Goal: Task Accomplishment & Management: Complete application form

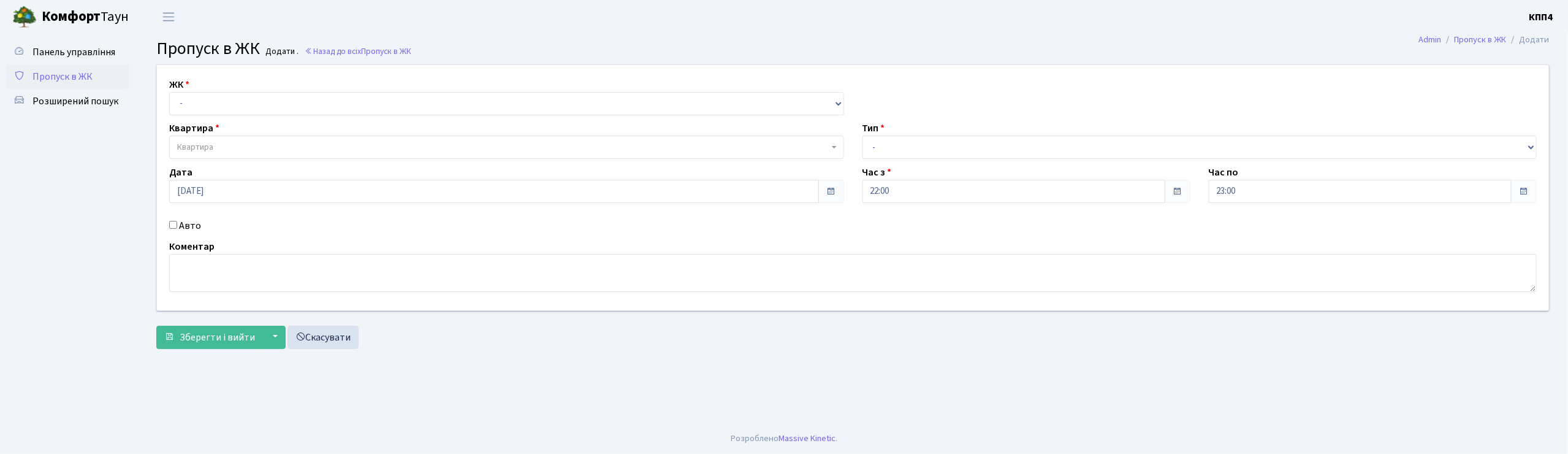
click at [170, 226] on input "Авто" at bounding box center [172, 224] width 8 height 8
checkbox input "true"
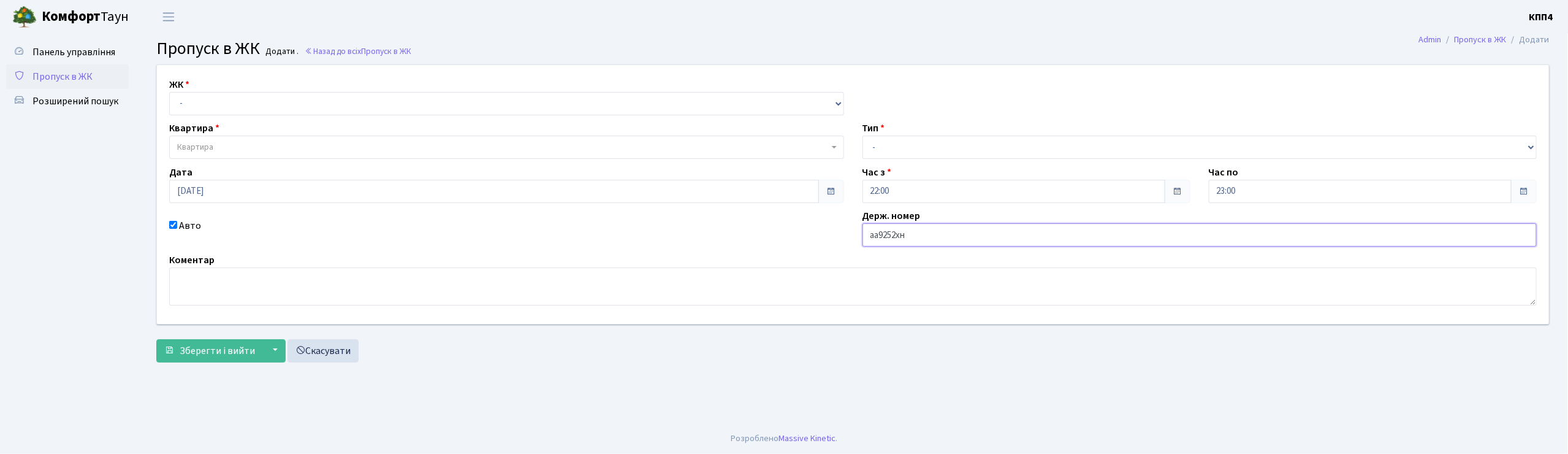
type input "аа9252хн"
click at [468, 99] on select "- КТ, вул. Регенераторна, 4 КТ2, просп. Соборності, 17 КТ3, вул. Березнева, 16 …" at bounding box center [506, 103] width 675 height 23
select select "271"
click at [169, 92] on select "- КТ, вул. Регенераторна, 4 КТ2, просп. Соборності, 17 КТ3, вул. Березнева, 16 …" at bounding box center [506, 103] width 675 height 23
select select
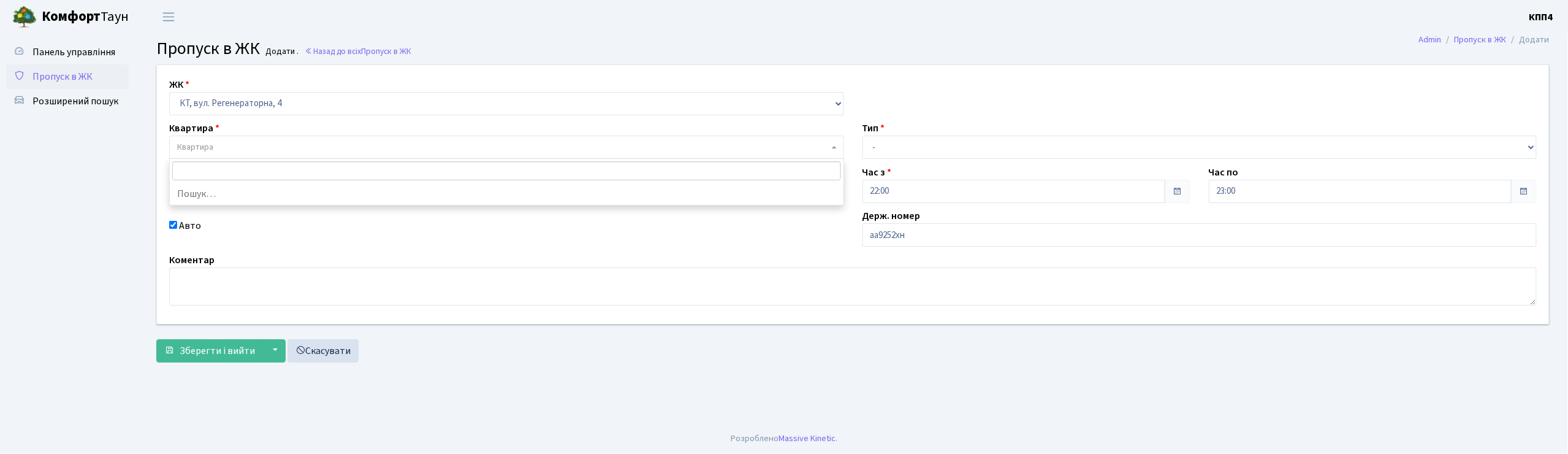
click at [437, 150] on span "Квартира" at bounding box center [503, 147] width 652 height 12
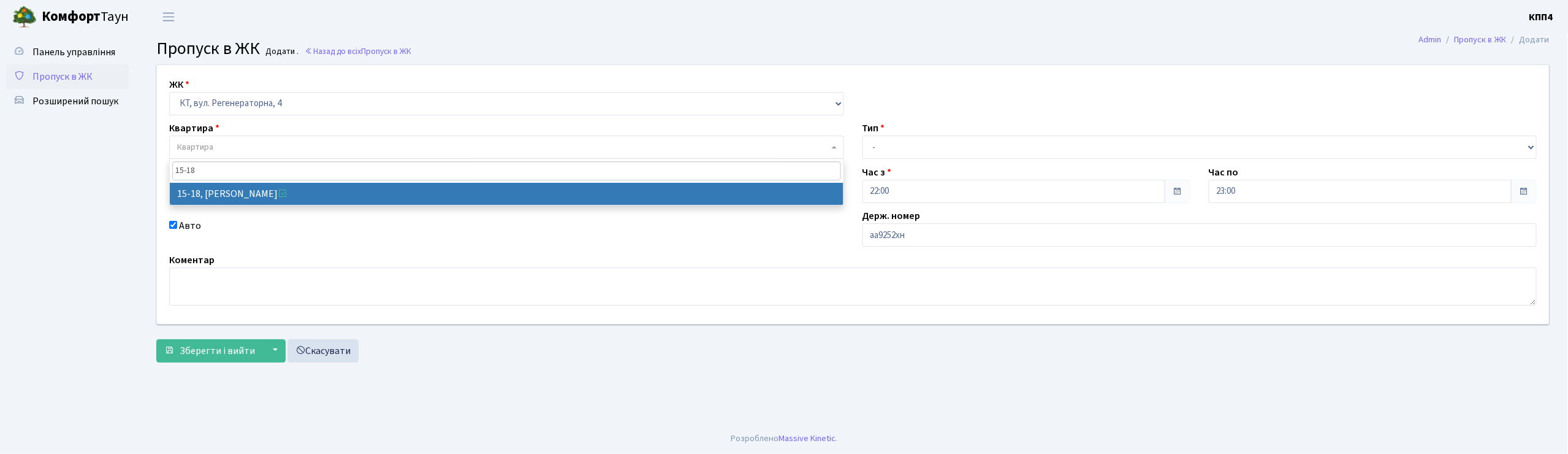
type input "15-18"
select select "8793"
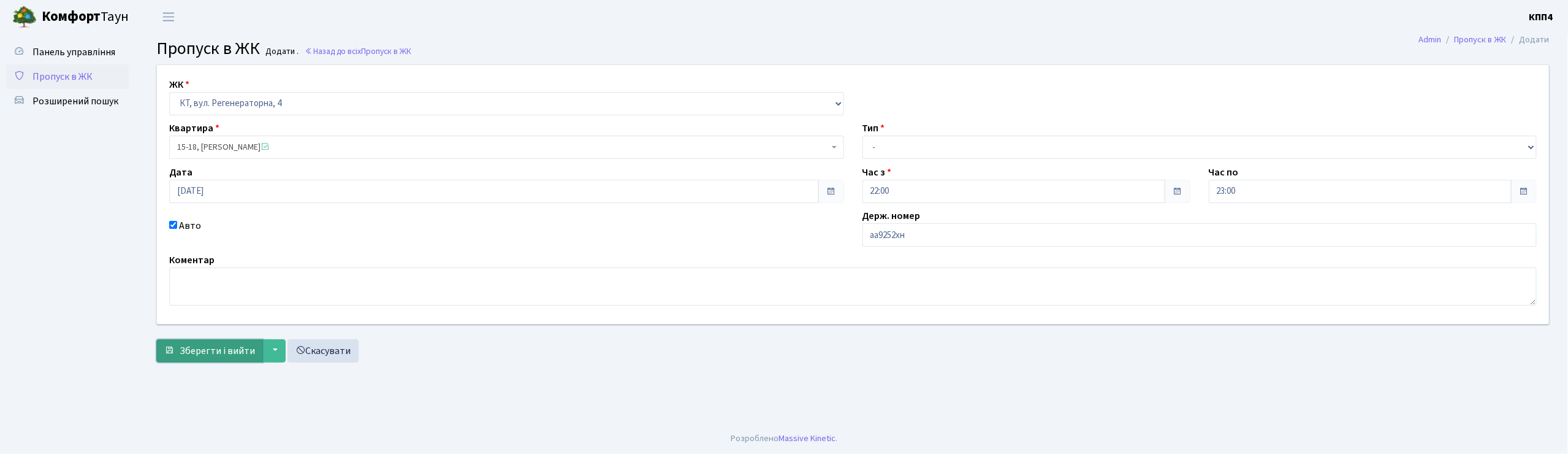
click at [197, 342] on button "Зберегти і вийти" at bounding box center [209, 351] width 107 height 23
drag, startPoint x: 866, startPoint y: 232, endPoint x: 918, endPoint y: 236, distance: 52.2
click at [918, 236] on input "аа9252хн" at bounding box center [1199, 235] width 675 height 23
click at [927, 237] on input "аа9252хн" at bounding box center [1199, 235] width 675 height 23
click at [205, 354] on span "Зберегти і вийти" at bounding box center [217, 351] width 76 height 13
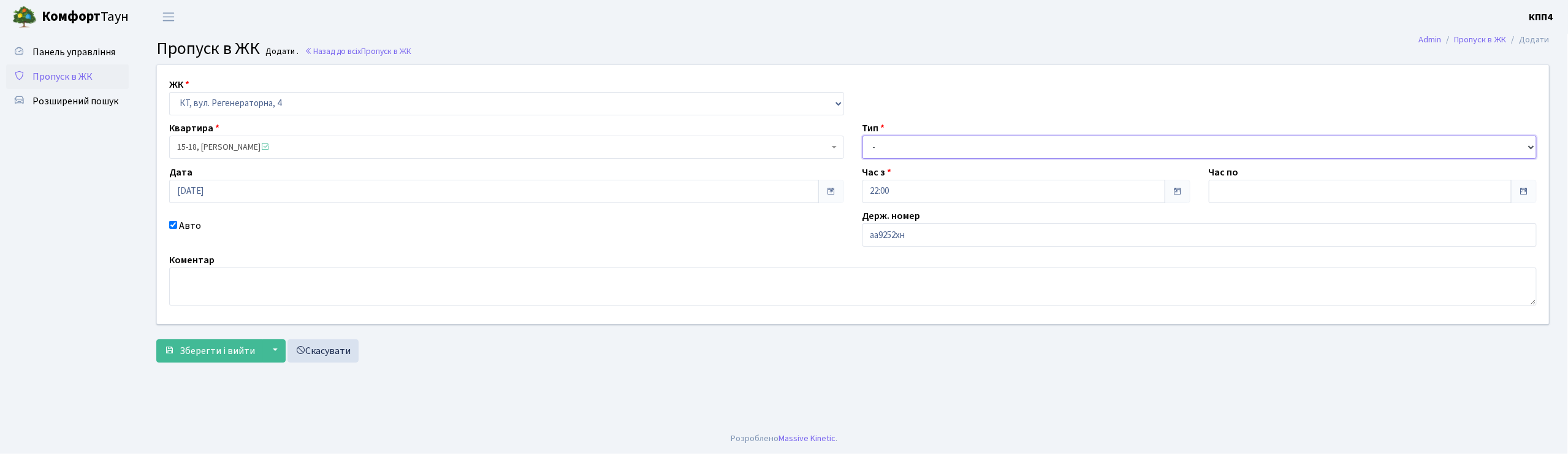
drag, startPoint x: 899, startPoint y: 146, endPoint x: 899, endPoint y: 153, distance: 7.0
click at [899, 146] on select "- Доставка Таксі Гості Сервіс" at bounding box center [1199, 147] width 675 height 23
select select "3"
click at [862, 136] on select "- Доставка Таксі Гості Сервіс" at bounding box center [1199, 147] width 675 height 23
drag, startPoint x: 196, startPoint y: 344, endPoint x: 204, endPoint y: 340, distance: 8.9
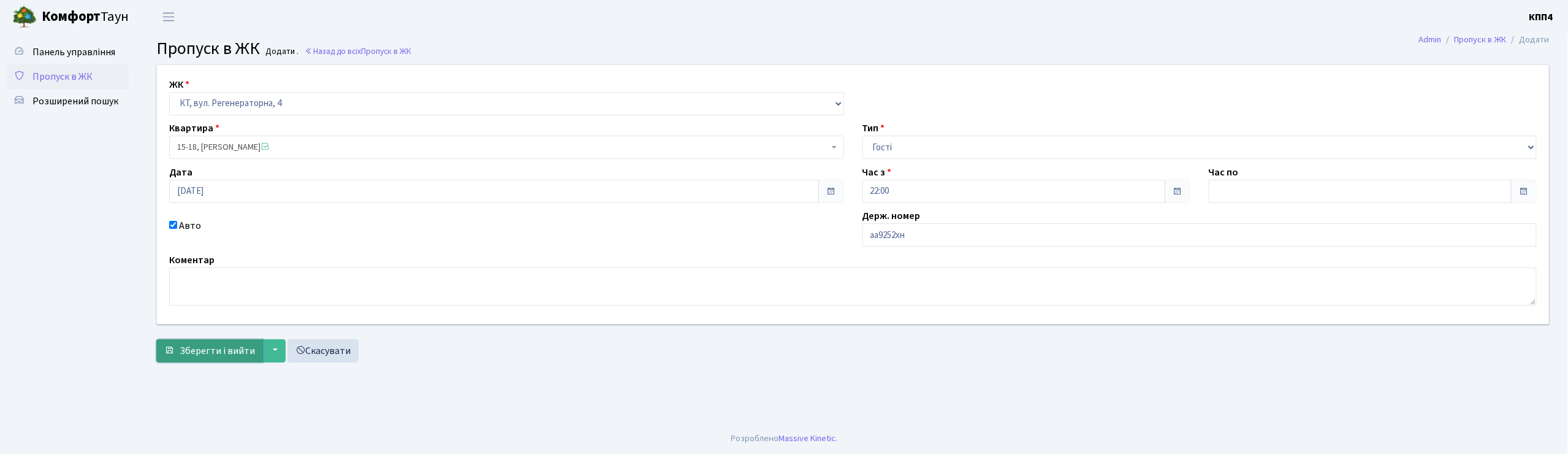
click at [201, 342] on button "Зберегти і вийти" at bounding box center [209, 351] width 107 height 23
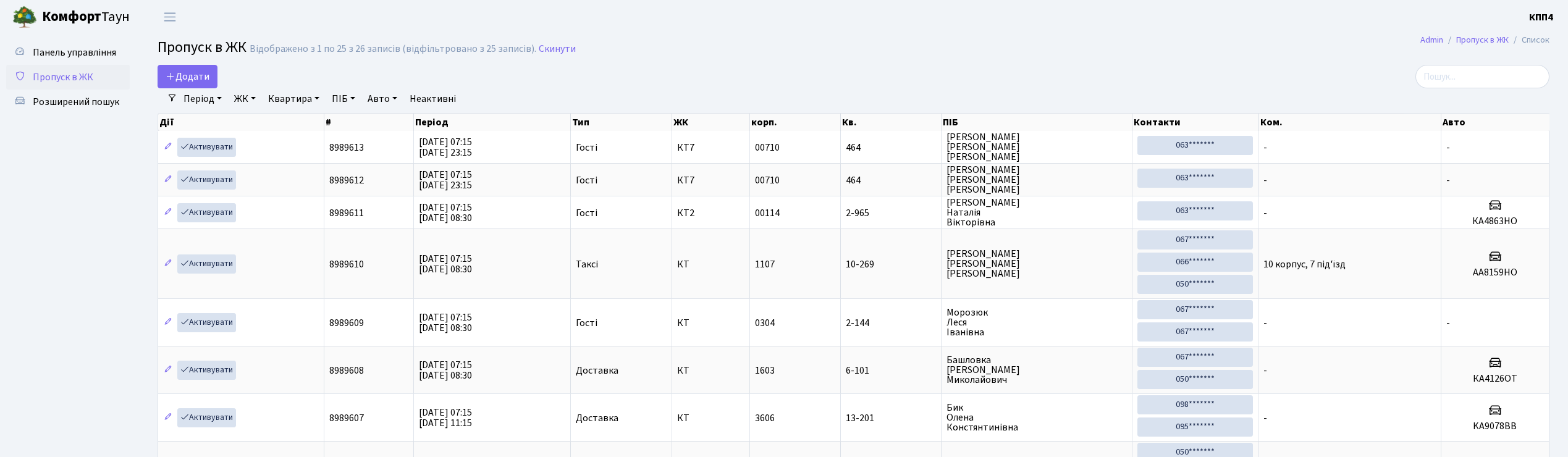
select select "25"
click at [1458, 68] on input "search" at bounding box center [1482, 76] width 134 height 23
click at [1458, 72] on input "search" at bounding box center [1482, 76] width 134 height 23
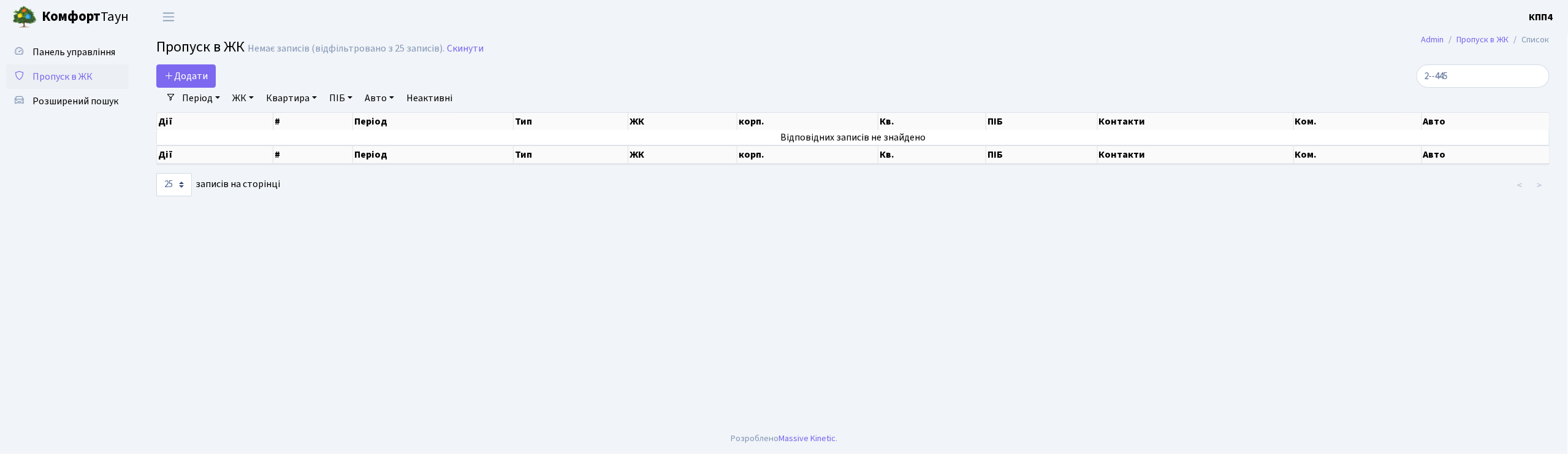
click at [1450, 74] on input "2--445" at bounding box center [1483, 76] width 133 height 23
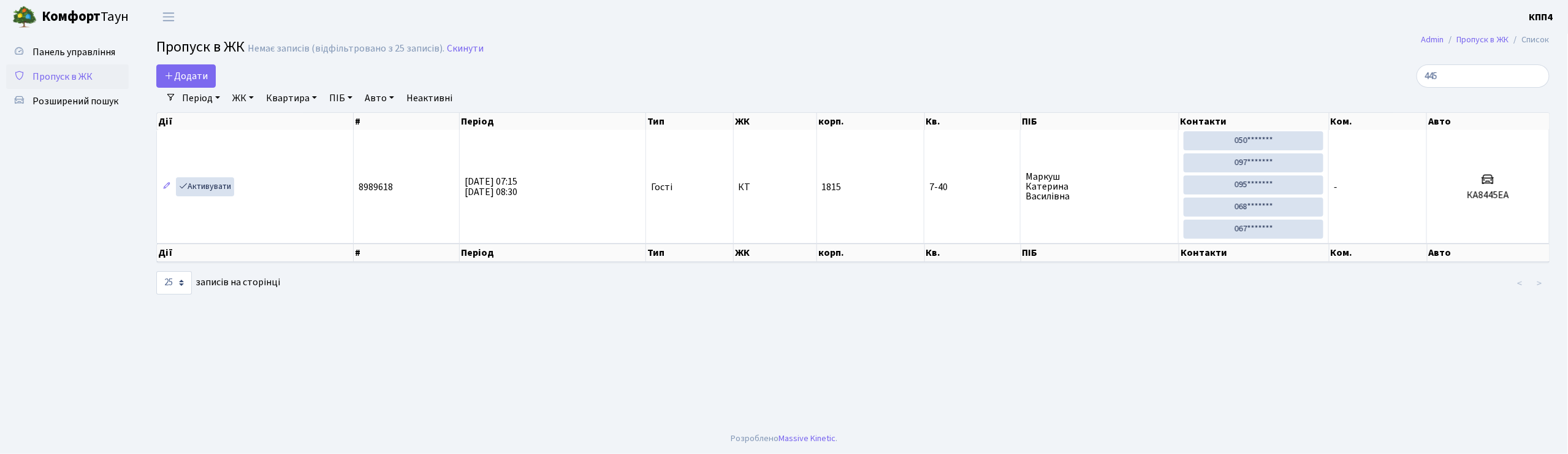
click at [1482, 76] on input "445" at bounding box center [1483, 76] width 133 height 23
type input "4"
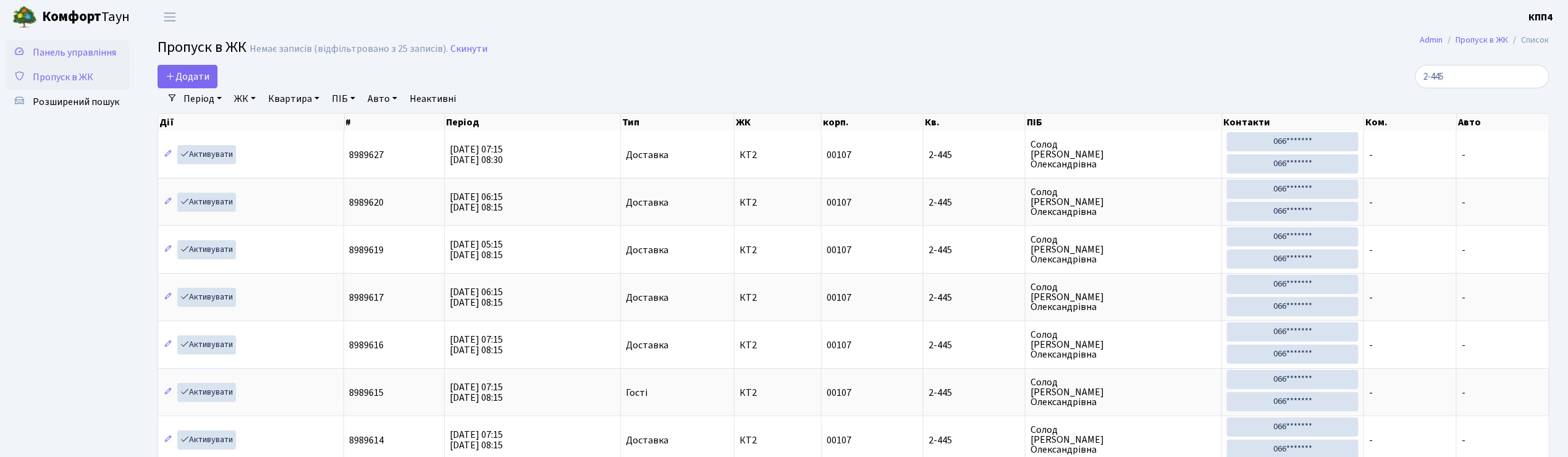
type input "2-445"
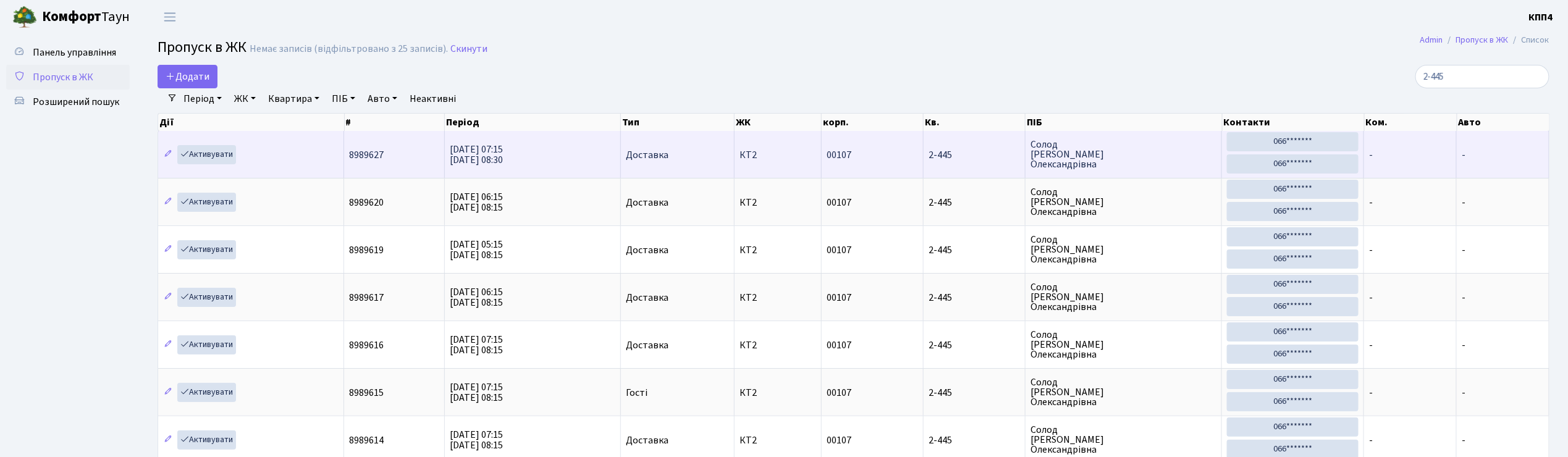
click at [431, 154] on td "8989627" at bounding box center [394, 154] width 100 height 47
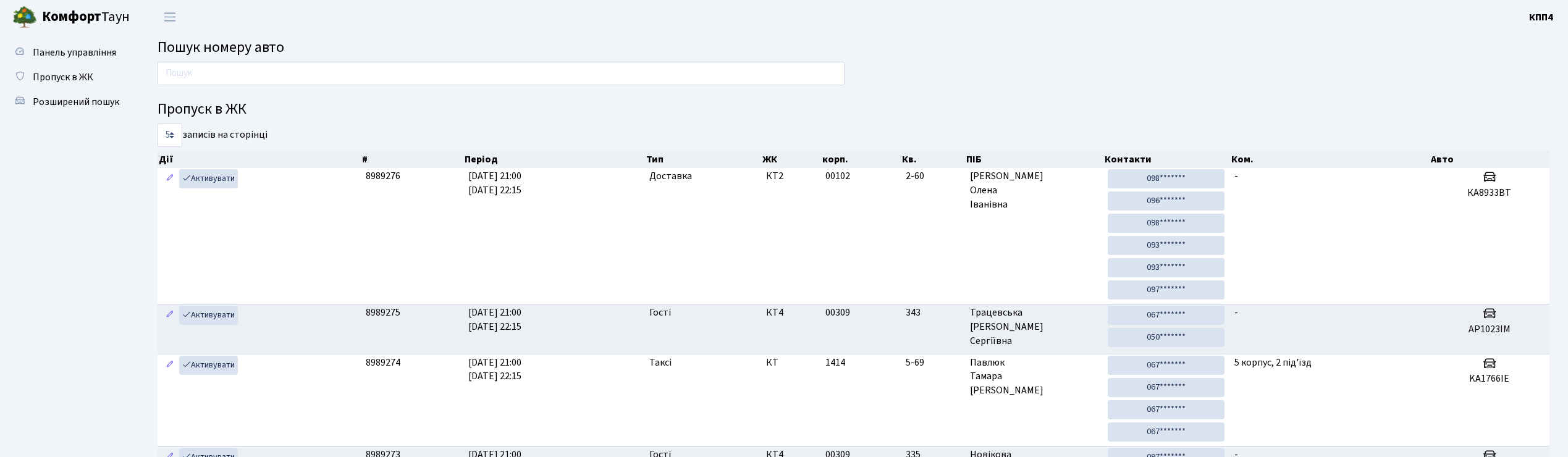
scroll to position [45, 0]
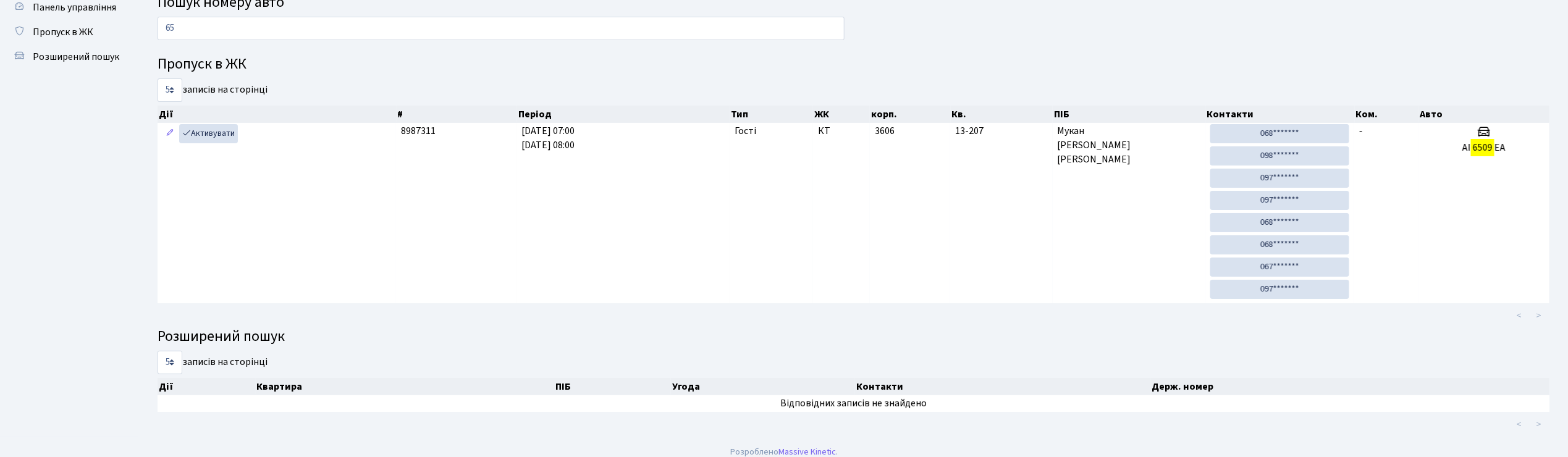
type input "6"
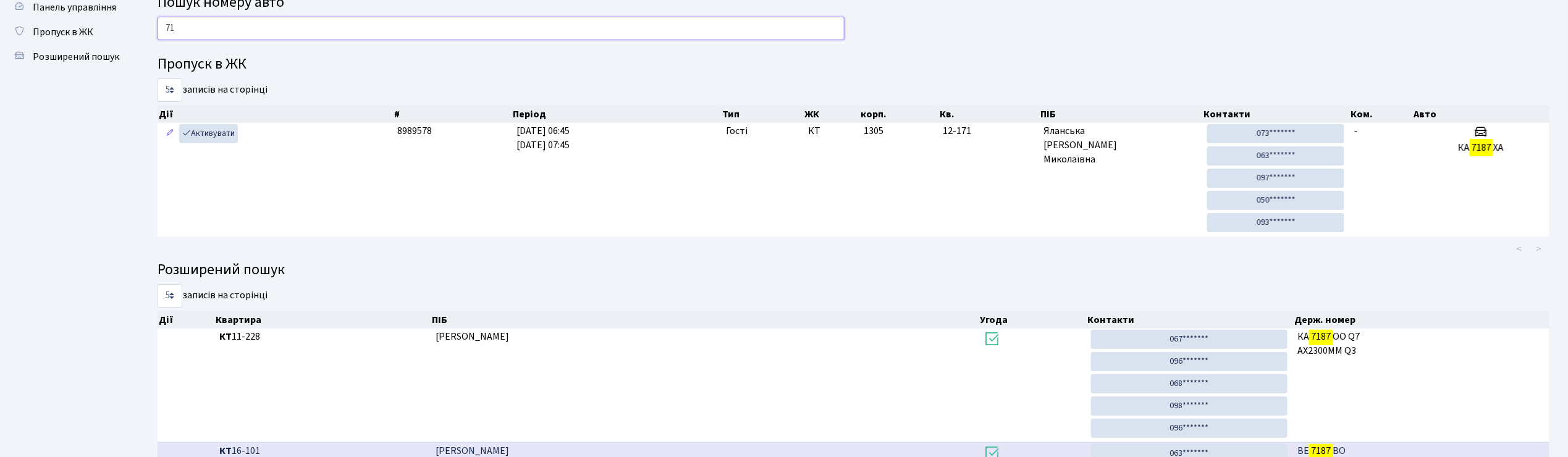
type input "7"
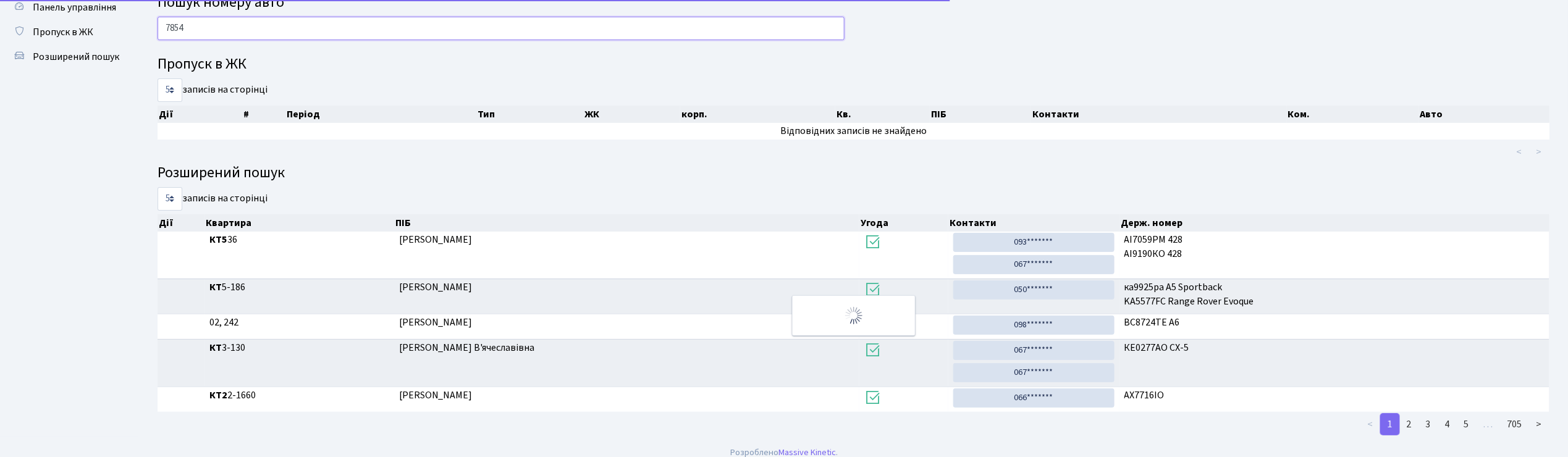
scroll to position [0, 0]
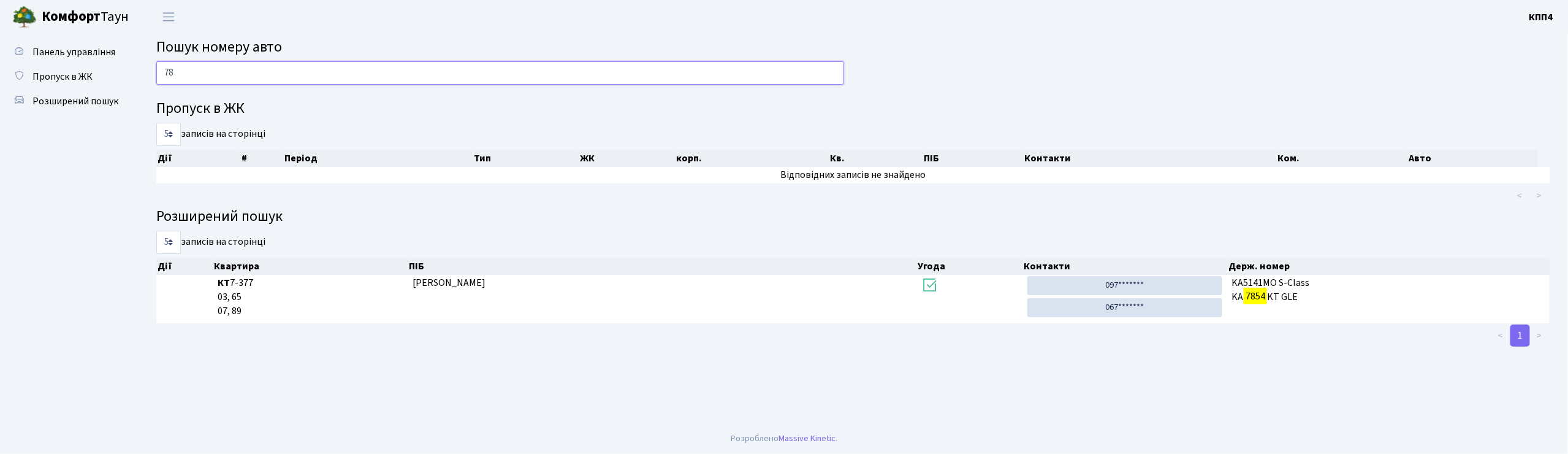
type input "7"
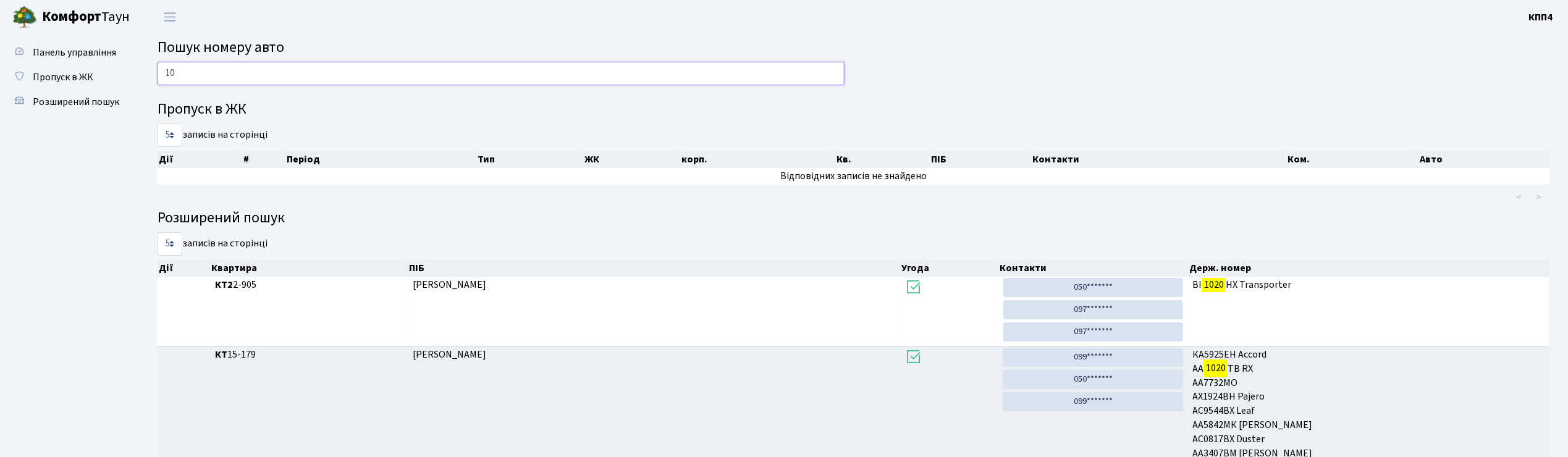
type input "1"
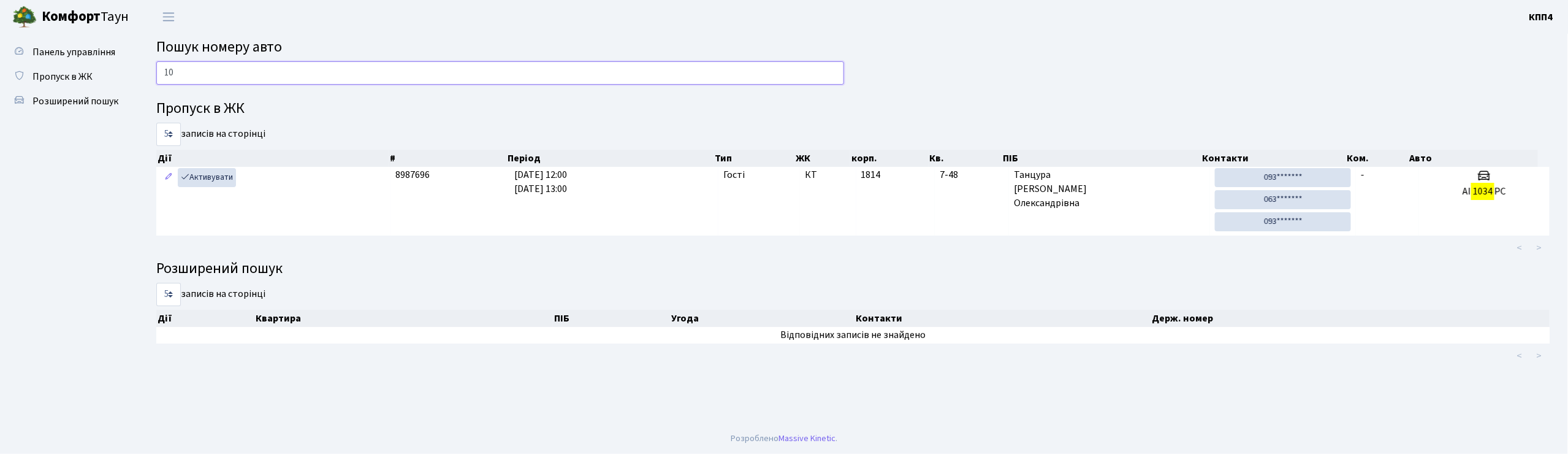
type input "1"
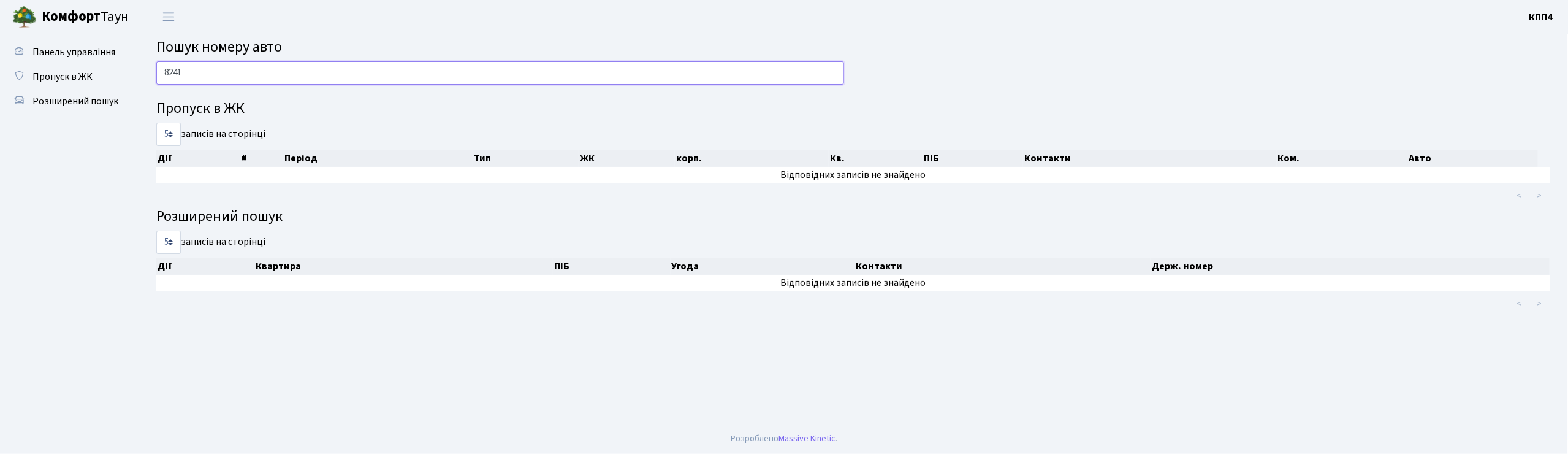
type input "8241"
click at [72, 95] on span "Розширений пошук" at bounding box center [75, 101] width 86 height 13
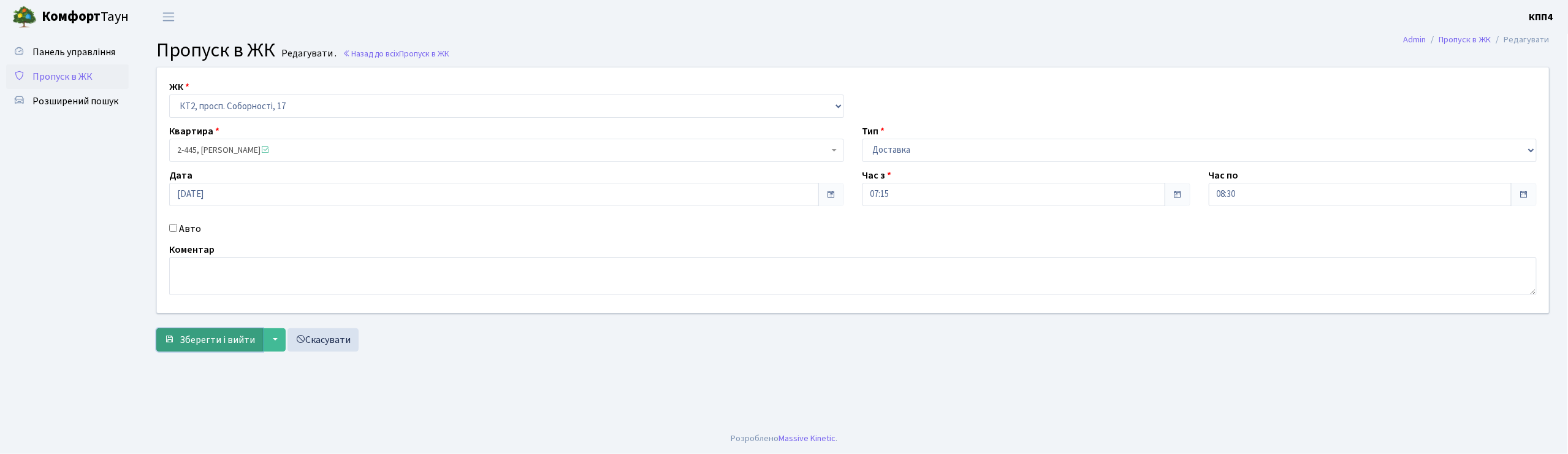
click at [257, 341] on button "Зберегти і вийти" at bounding box center [209, 339] width 107 height 23
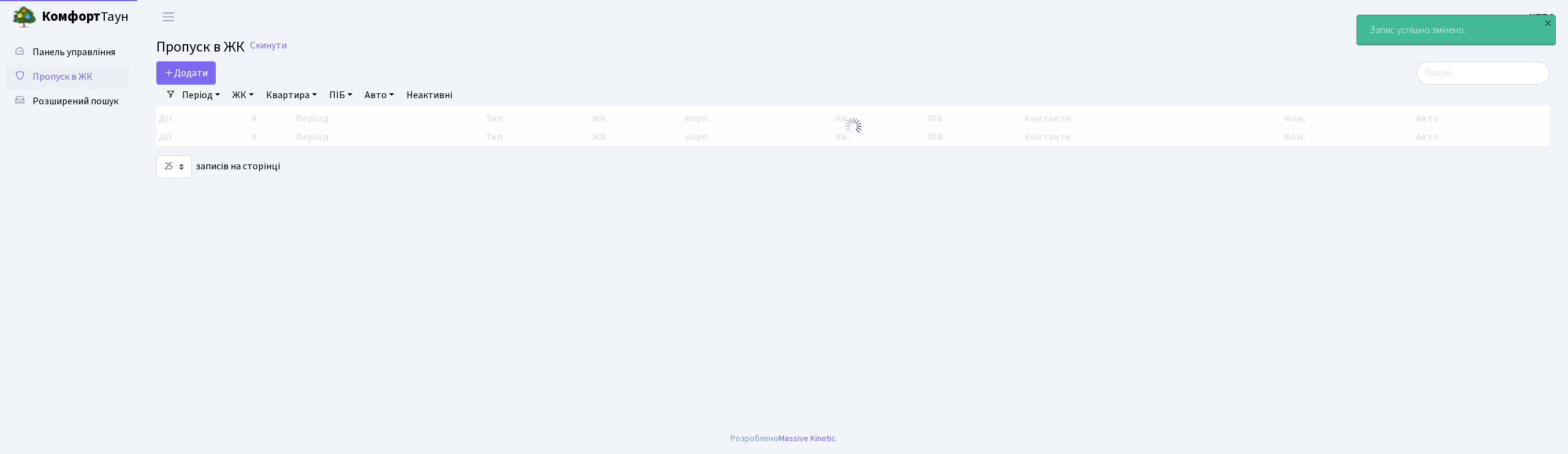
select select "25"
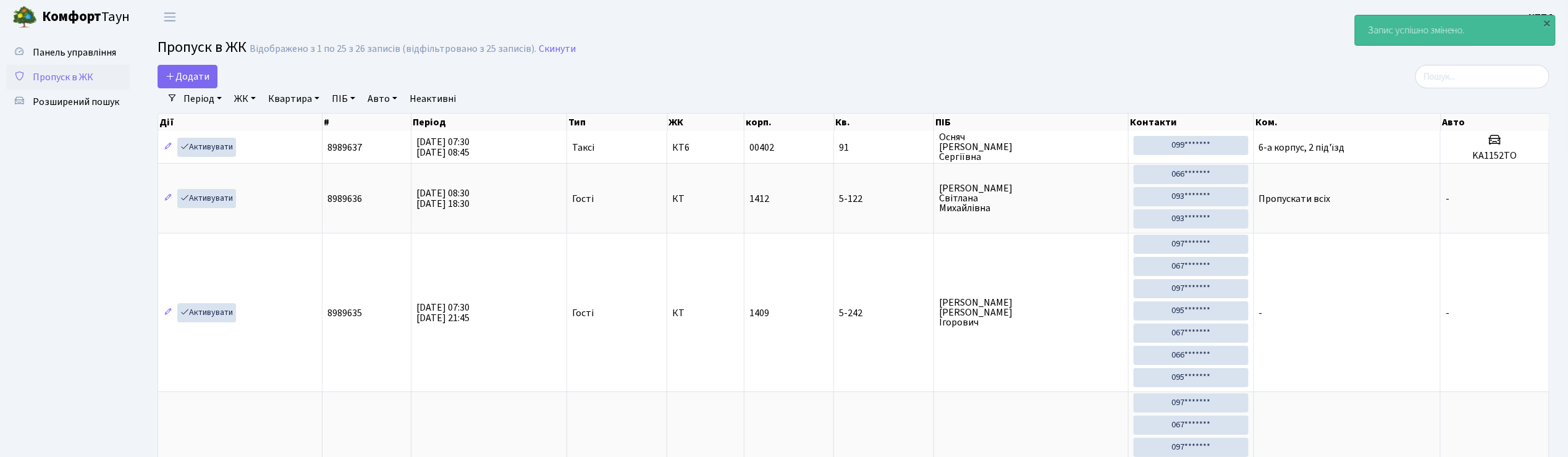
click at [1493, 73] on input "search" at bounding box center [1482, 76] width 134 height 23
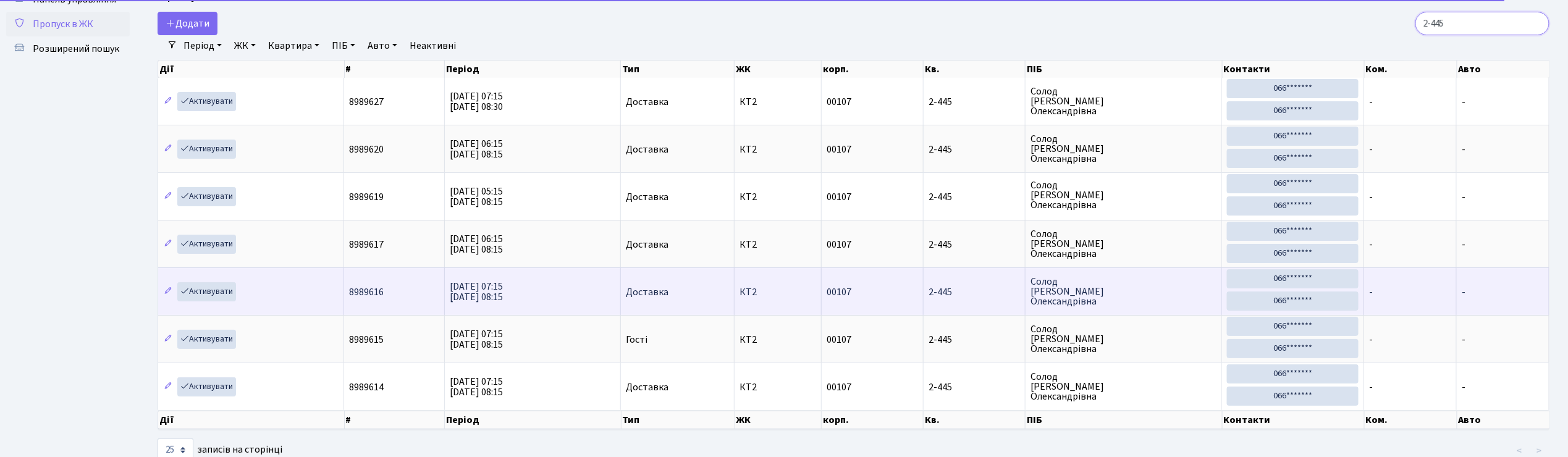
scroll to position [82, 0]
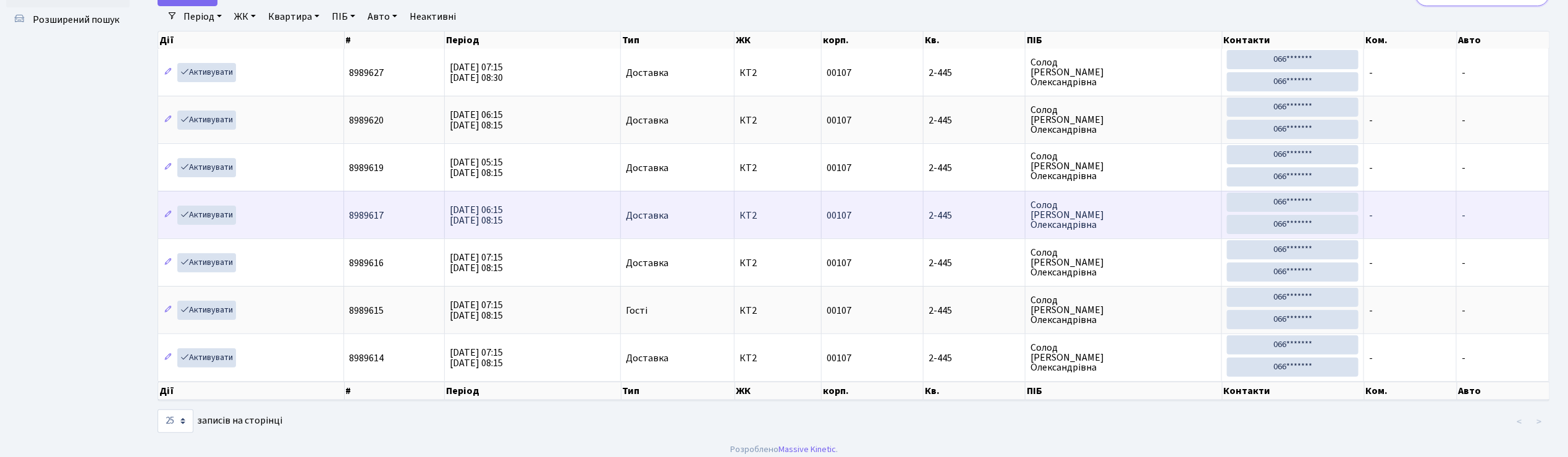
type input "2-445"
click at [883, 221] on td "00107" at bounding box center [872, 214] width 102 height 48
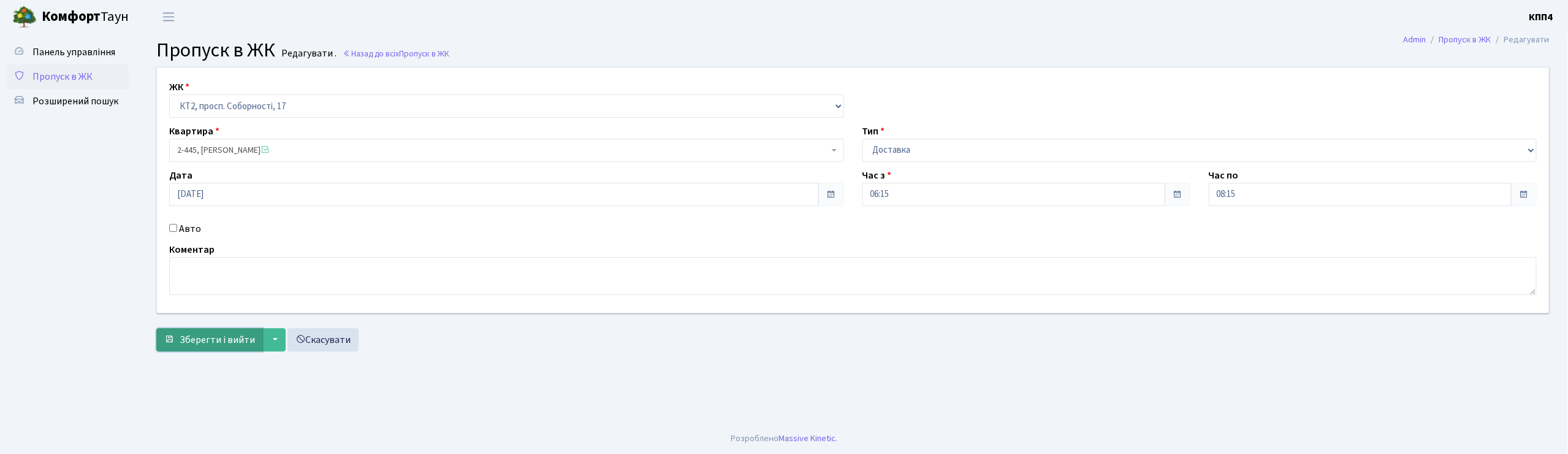
click at [220, 331] on button "Зберегти і вийти" at bounding box center [209, 339] width 107 height 23
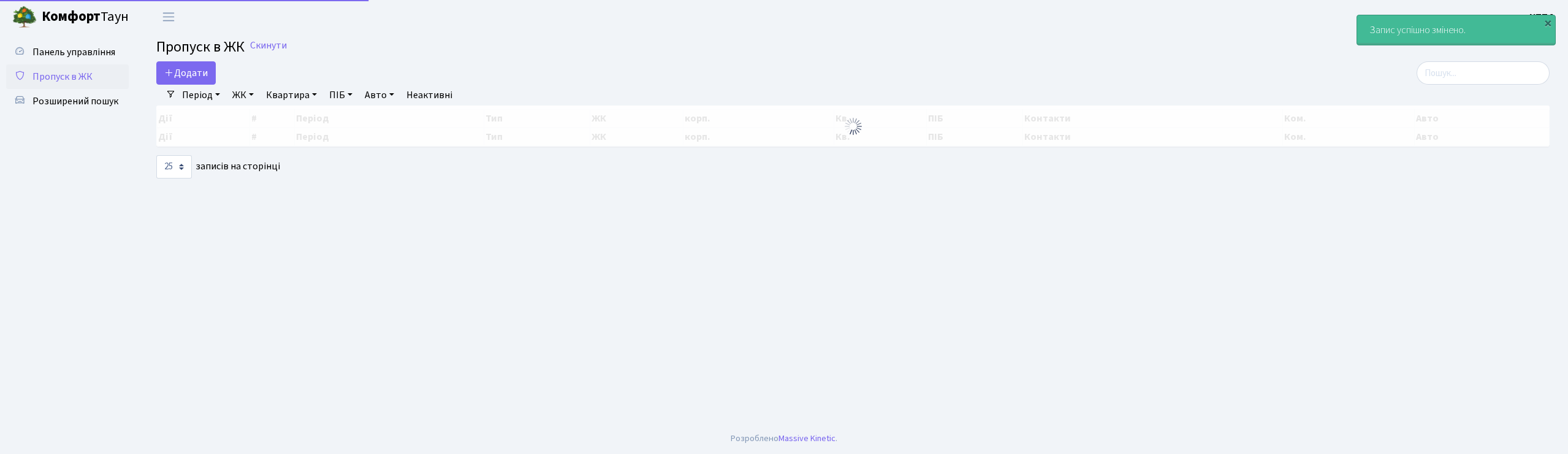
select select "25"
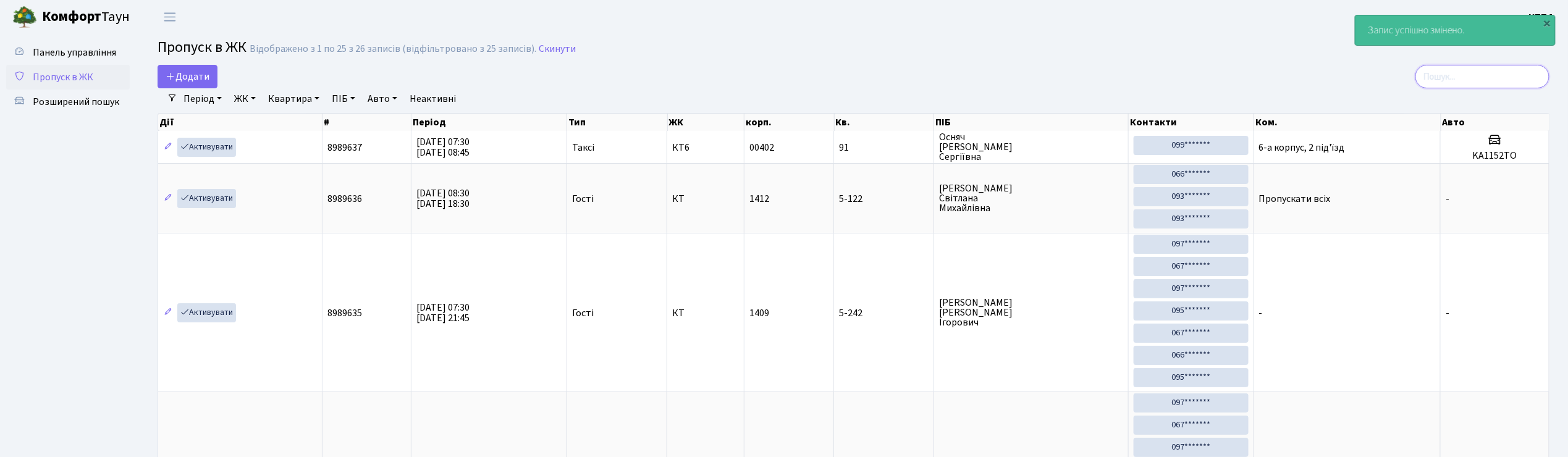
click at [1502, 70] on input "search" at bounding box center [1482, 76] width 134 height 23
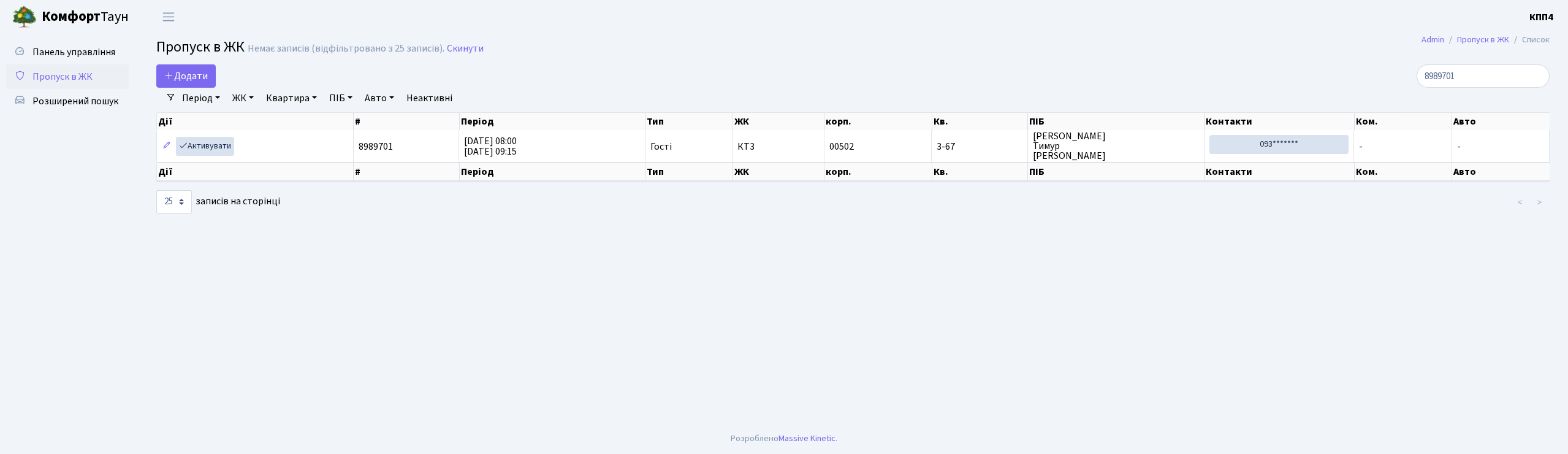
select select "25"
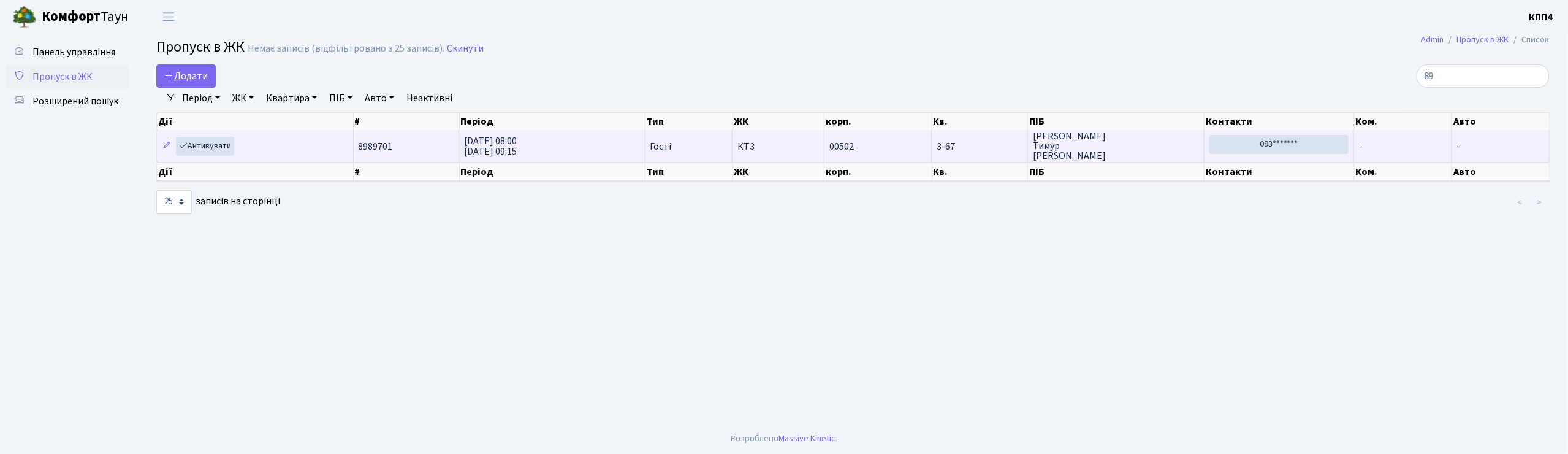
type input "8"
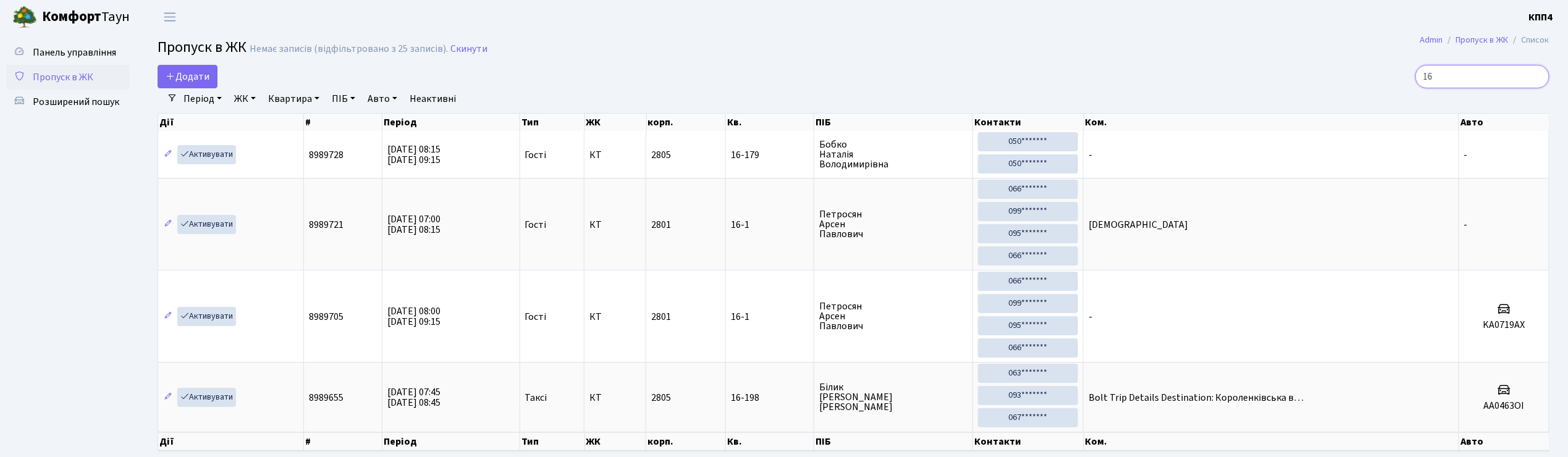
type input "1"
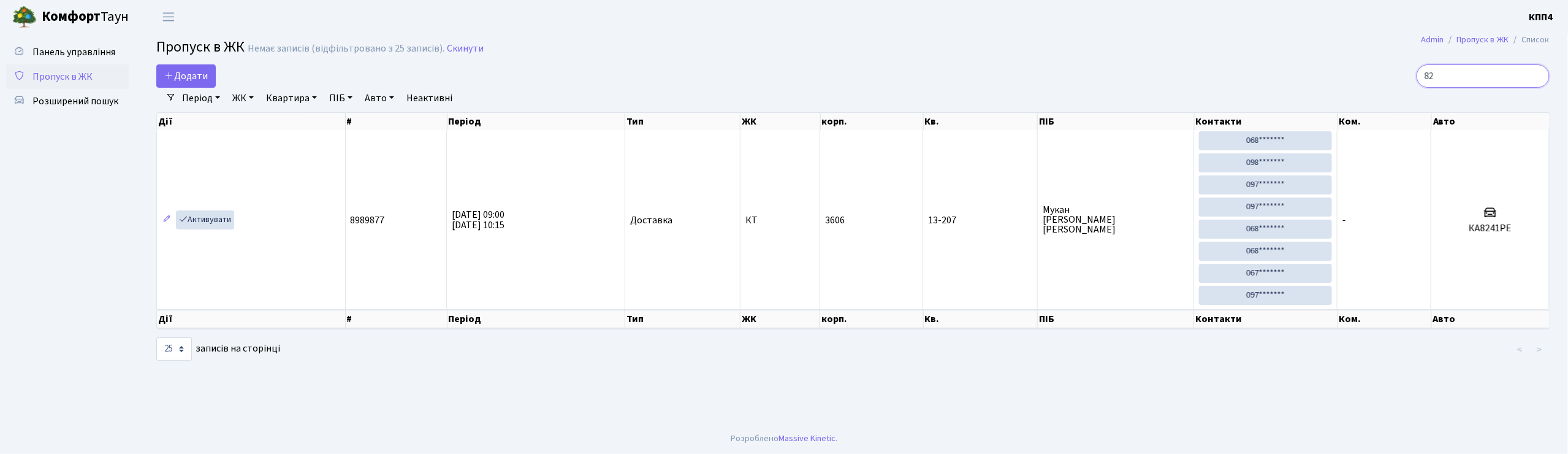
type input "8"
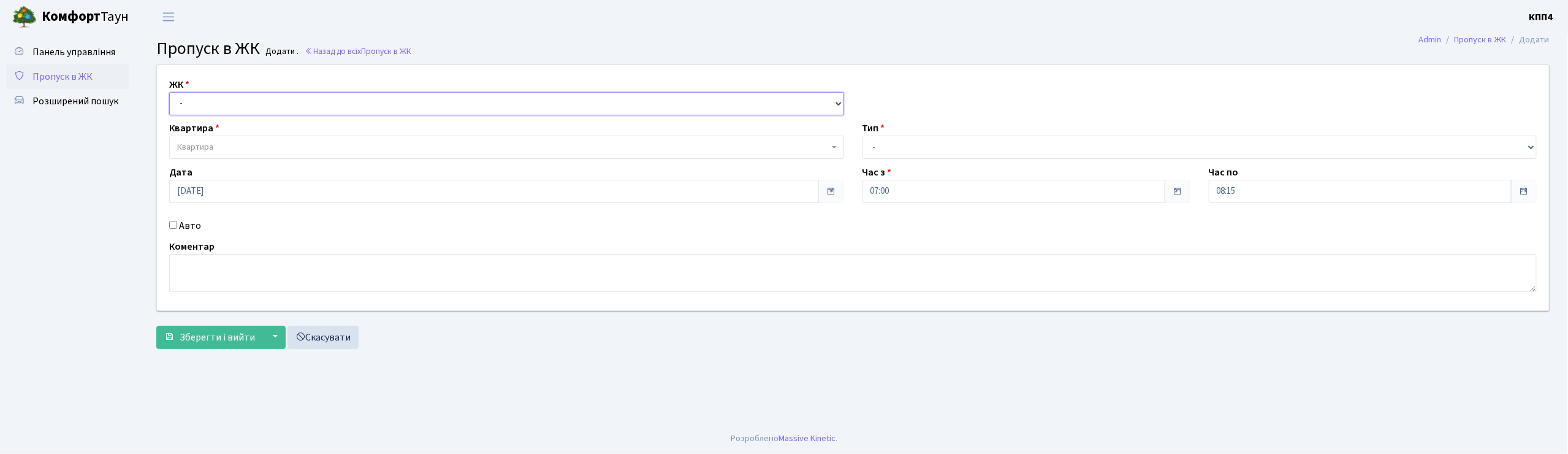
click at [211, 96] on select "- КТ, вул. Регенераторна, 4 КТ2, просп. Соборності, 17 КТ3, вул. Березнева, 16 …" at bounding box center [506, 103] width 675 height 23
select select "271"
click at [169, 92] on select "- КТ, вул. Регенераторна, 4 КТ2, просп. Соборності, 17 КТ3, вул. Березнева, 16 …" at bounding box center [506, 103] width 675 height 23
select select
click at [220, 146] on span "Квартира" at bounding box center [503, 147] width 652 height 12
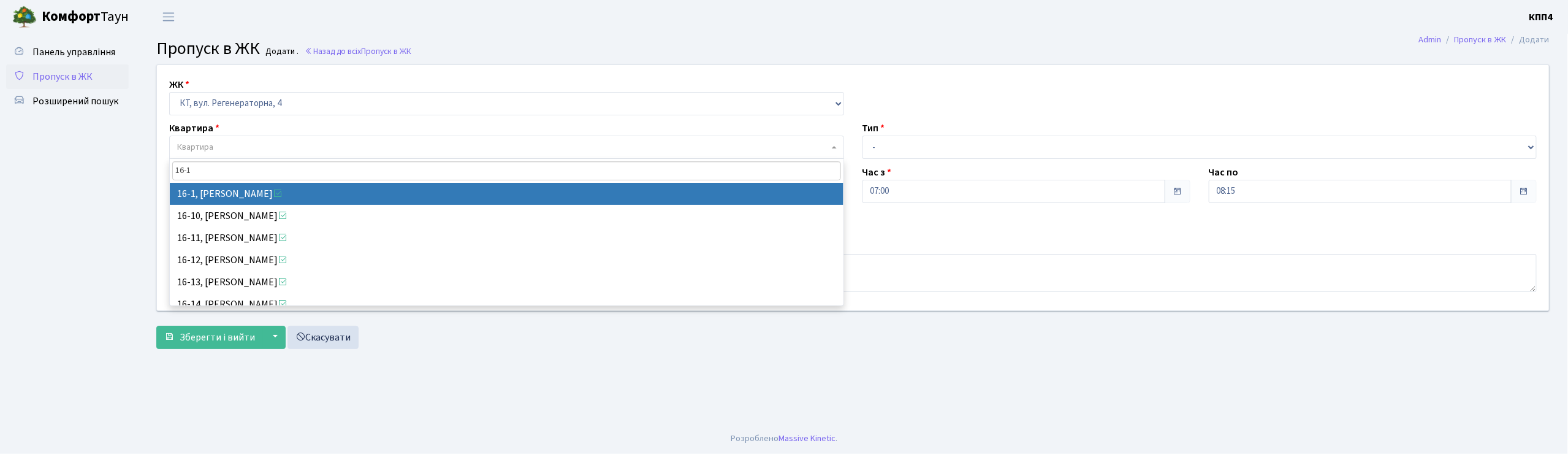
type input "16-1"
select select "8562"
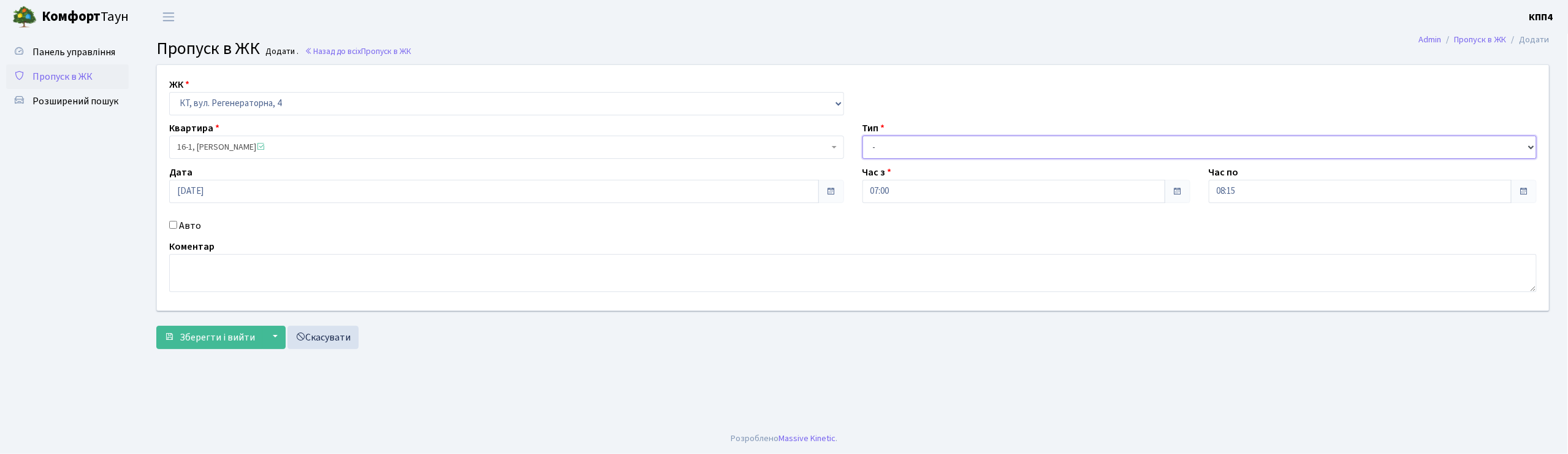
click at [874, 144] on select "- Доставка Таксі Гості Сервіс" at bounding box center [1199, 147] width 675 height 23
click at [898, 152] on select "- Доставка Таксі Гості Сервіс" at bounding box center [1199, 147] width 675 height 23
select select "3"
click at [862, 136] on select "- Доставка Таксі Гості Сервіс" at bounding box center [1199, 147] width 675 height 23
click at [215, 272] on textarea at bounding box center [852, 273] width 1367 height 38
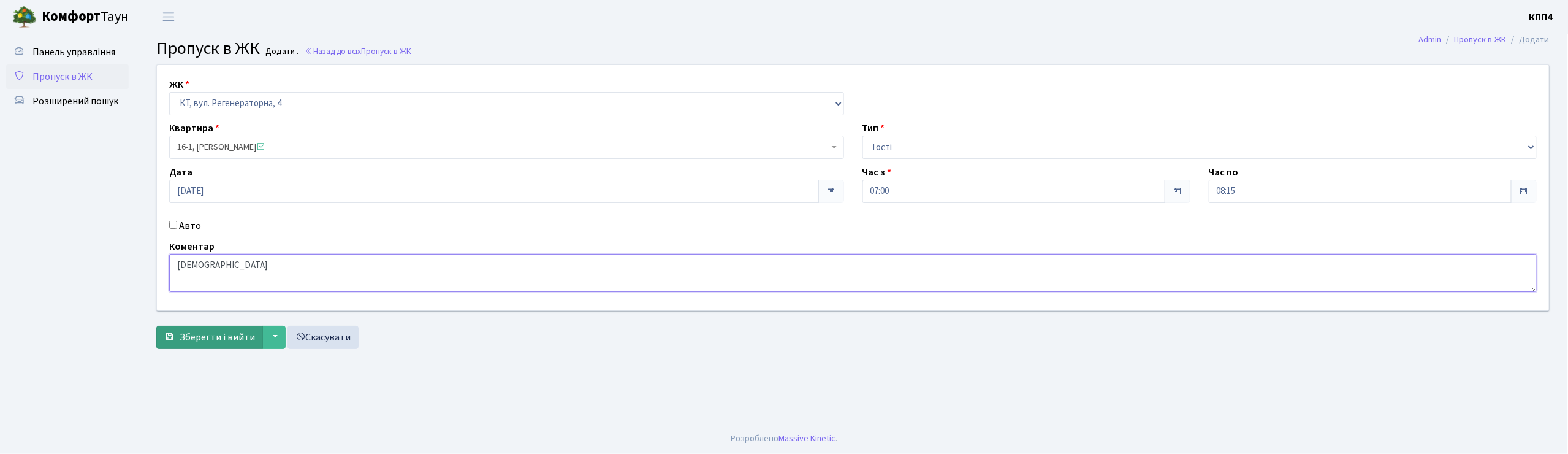
type textarea "ВСІХХХХ"
click at [199, 342] on span "Зберегти і вийти" at bounding box center [217, 337] width 76 height 13
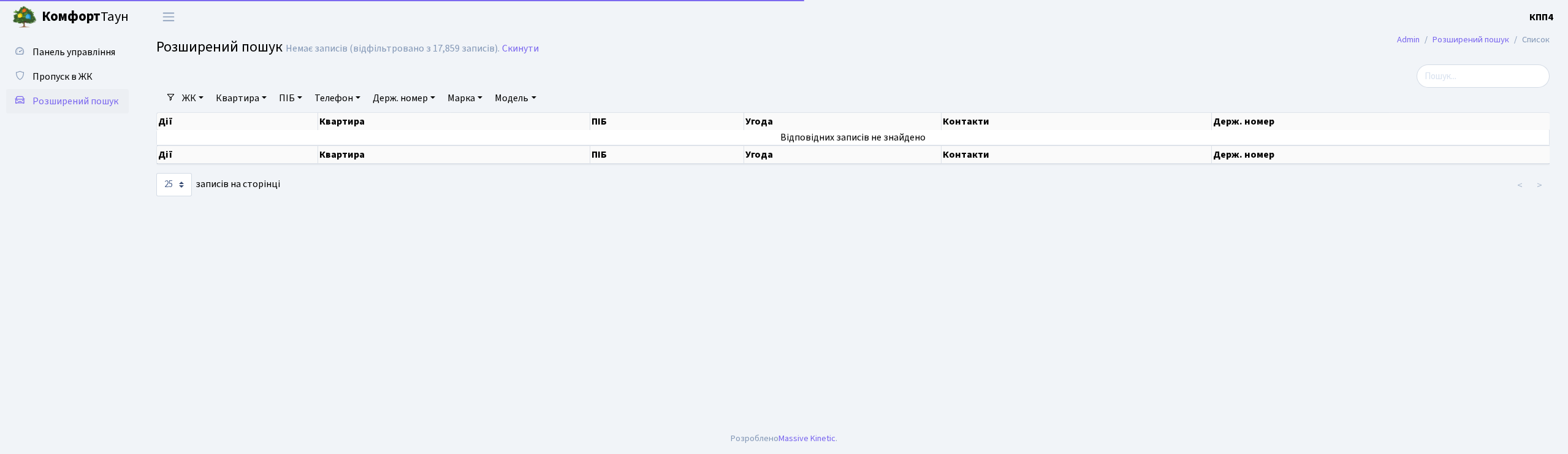
select select "25"
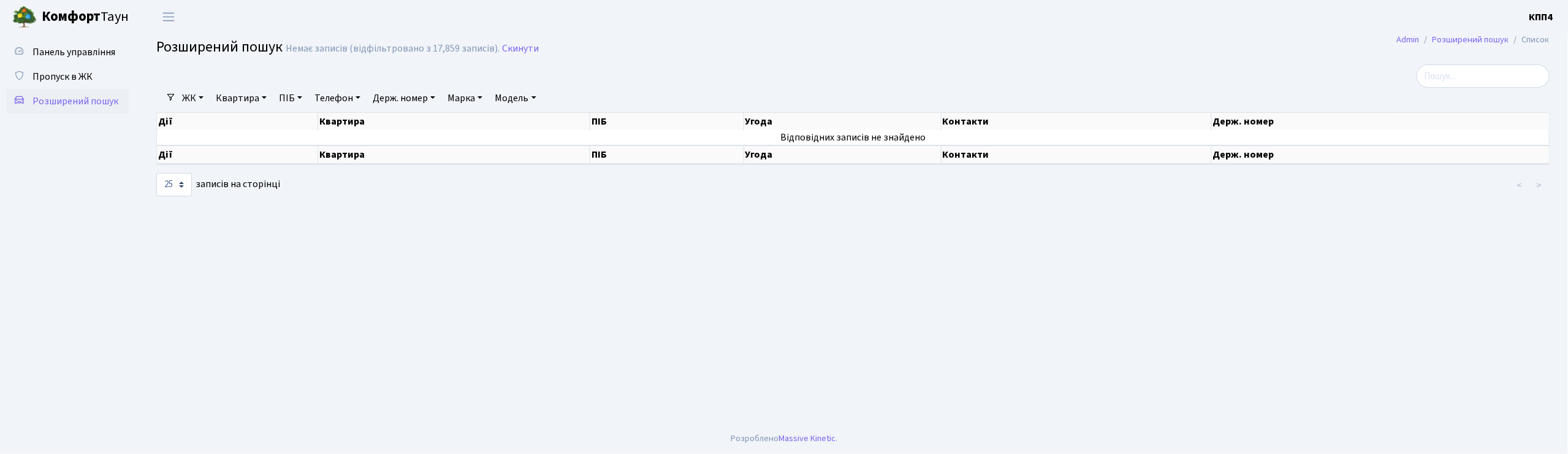
click at [400, 100] on link "Держ. номер" at bounding box center [403, 98] width 72 height 21
type input "8241"
click at [89, 45] on span "Панель управління" at bounding box center [73, 52] width 83 height 13
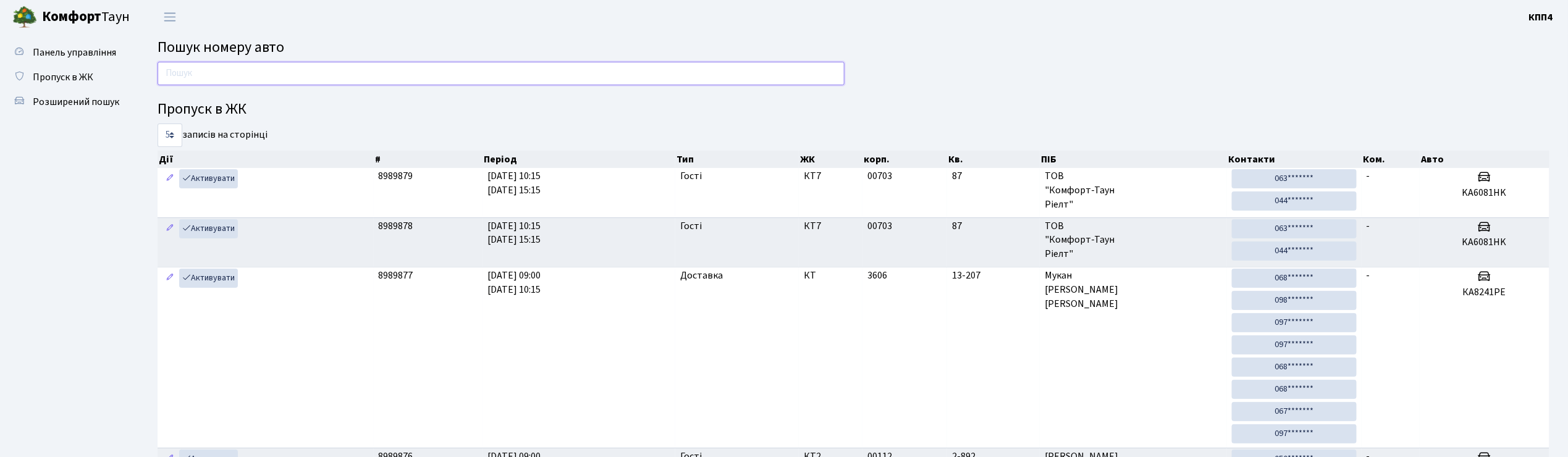
click at [192, 77] on input "text" at bounding box center [501, 73] width 687 height 23
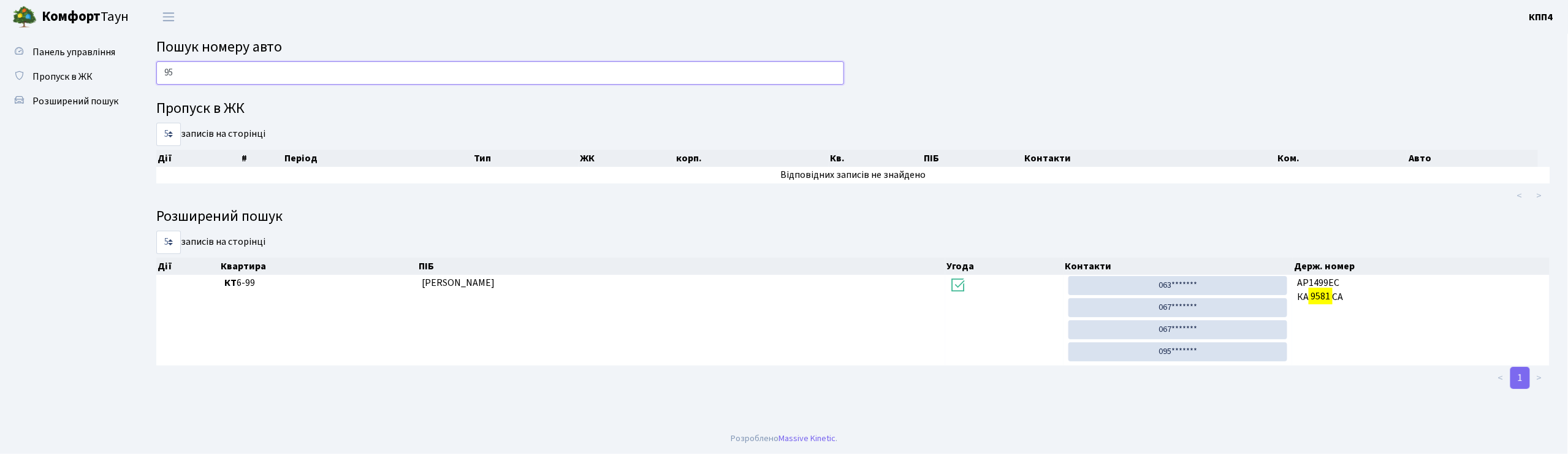
type input "9"
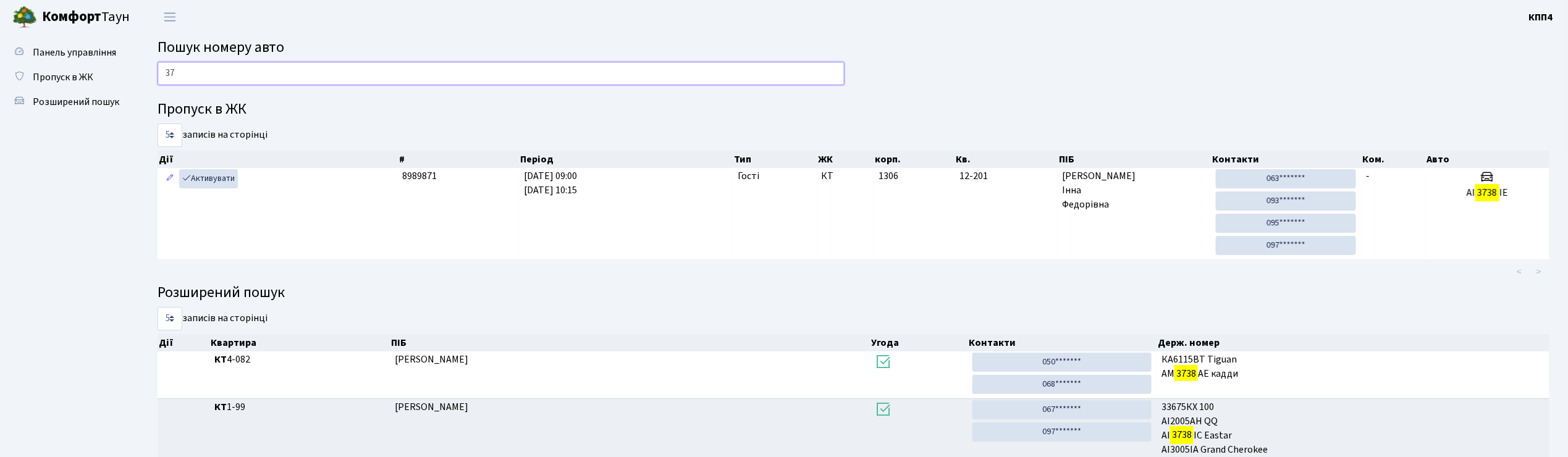
type input "3"
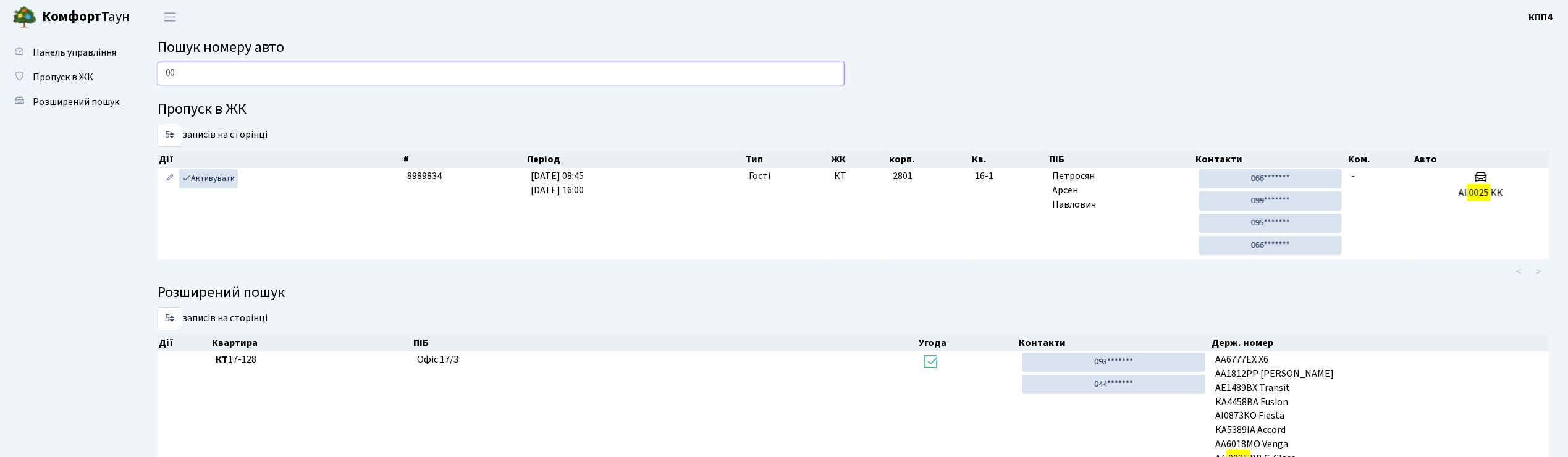
type input "0"
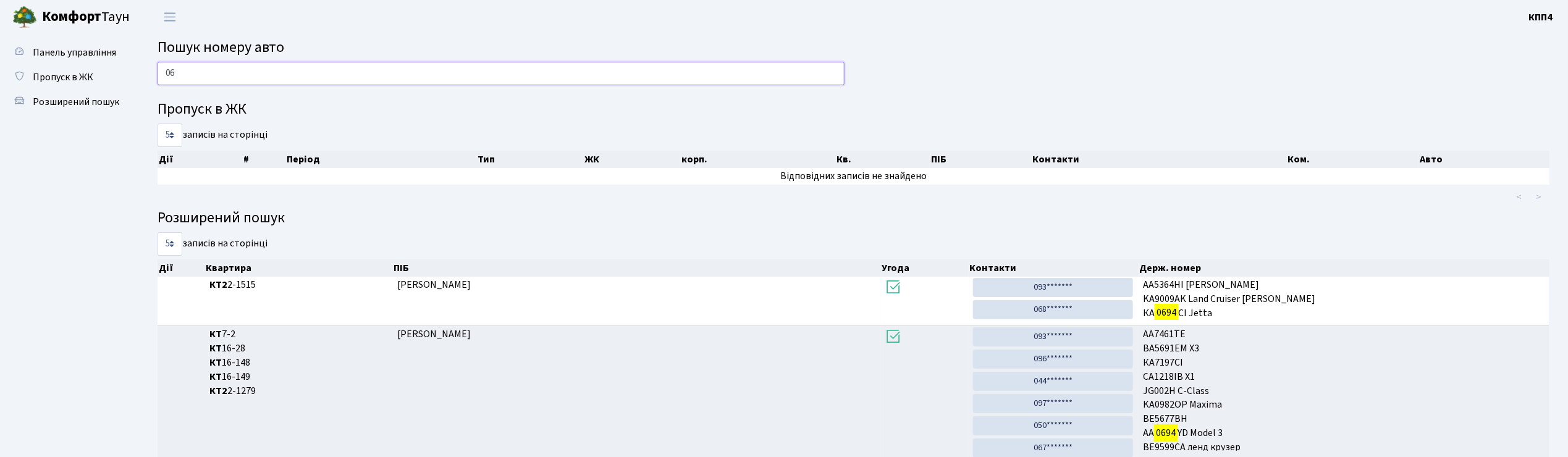
type input "0"
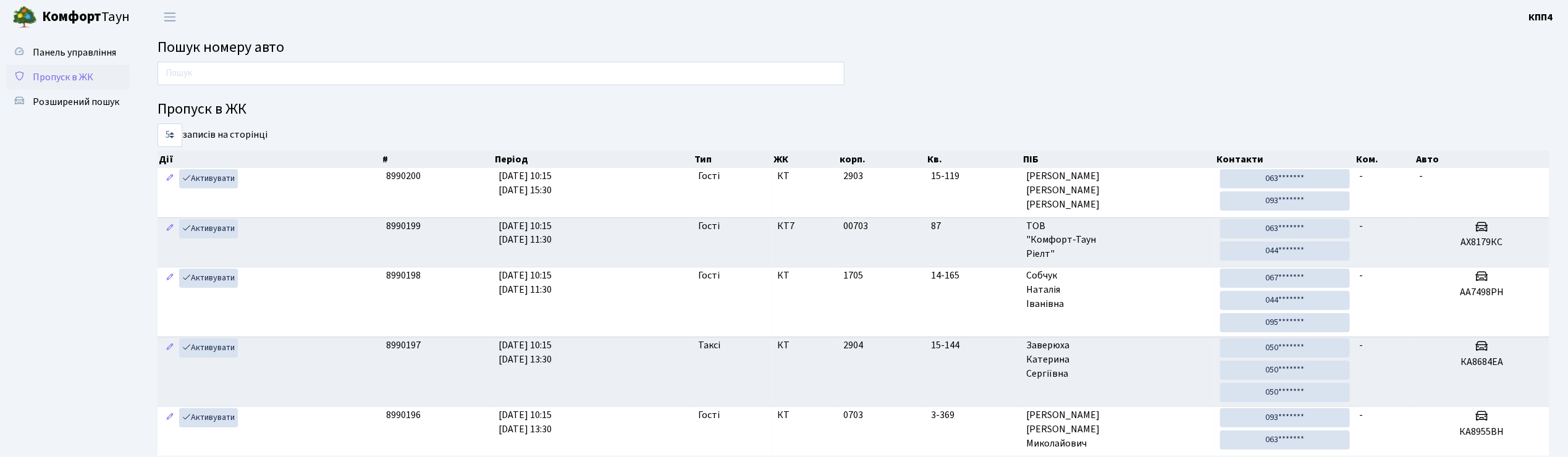
click at [75, 77] on span "Пропуск в ЖК" at bounding box center [63, 77] width 61 height 14
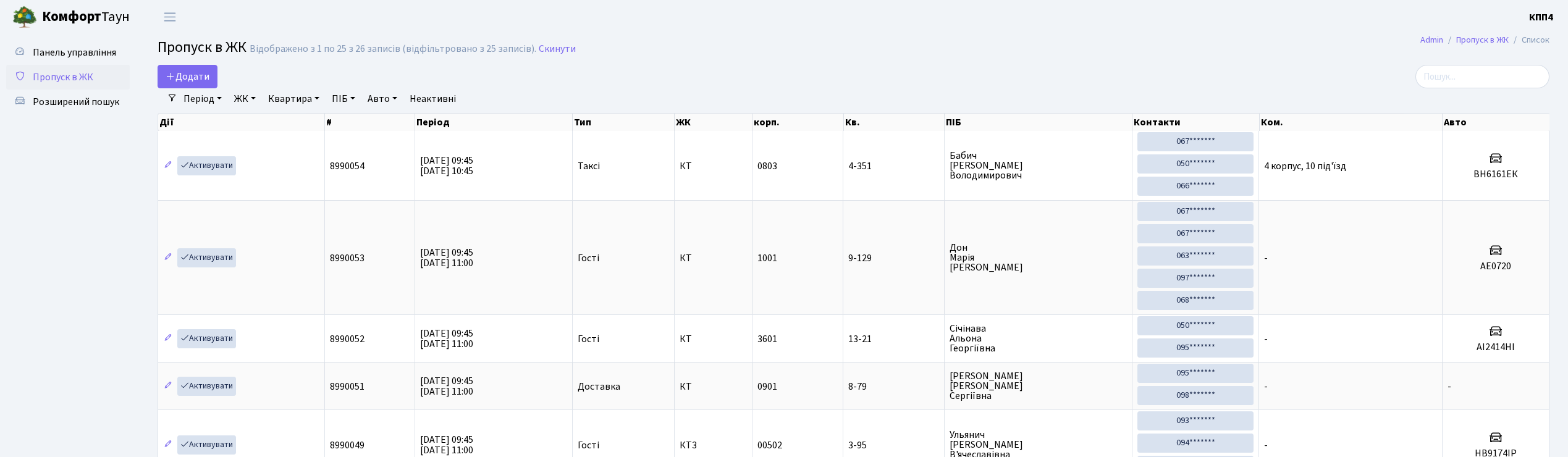
select select "25"
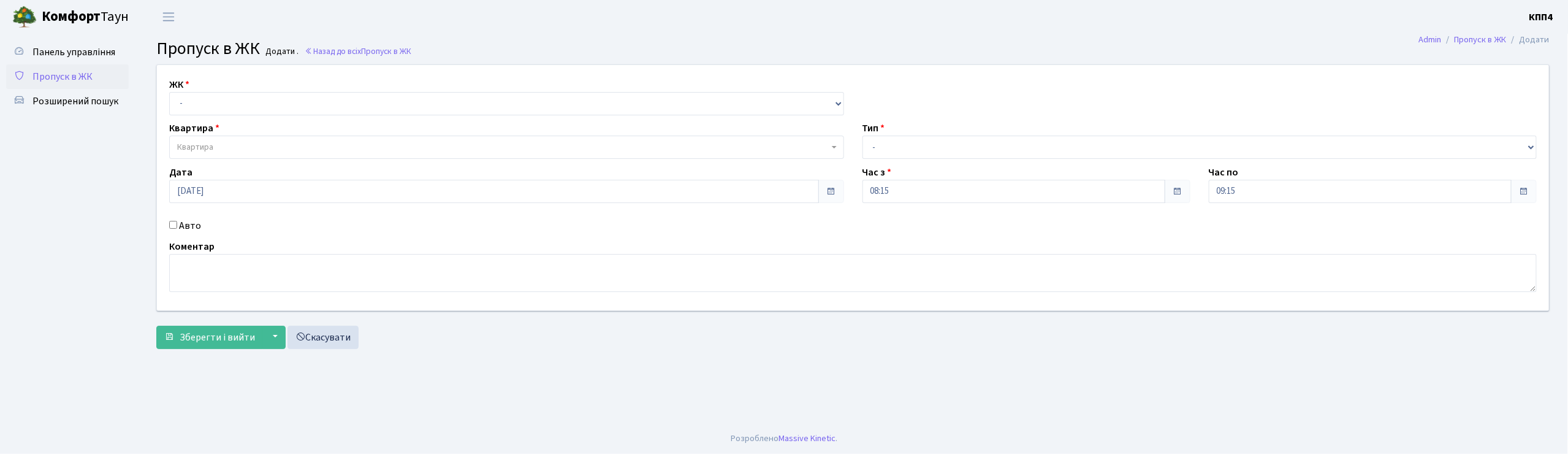
click at [173, 221] on input "Авто" at bounding box center [172, 224] width 8 height 8
checkbox input "true"
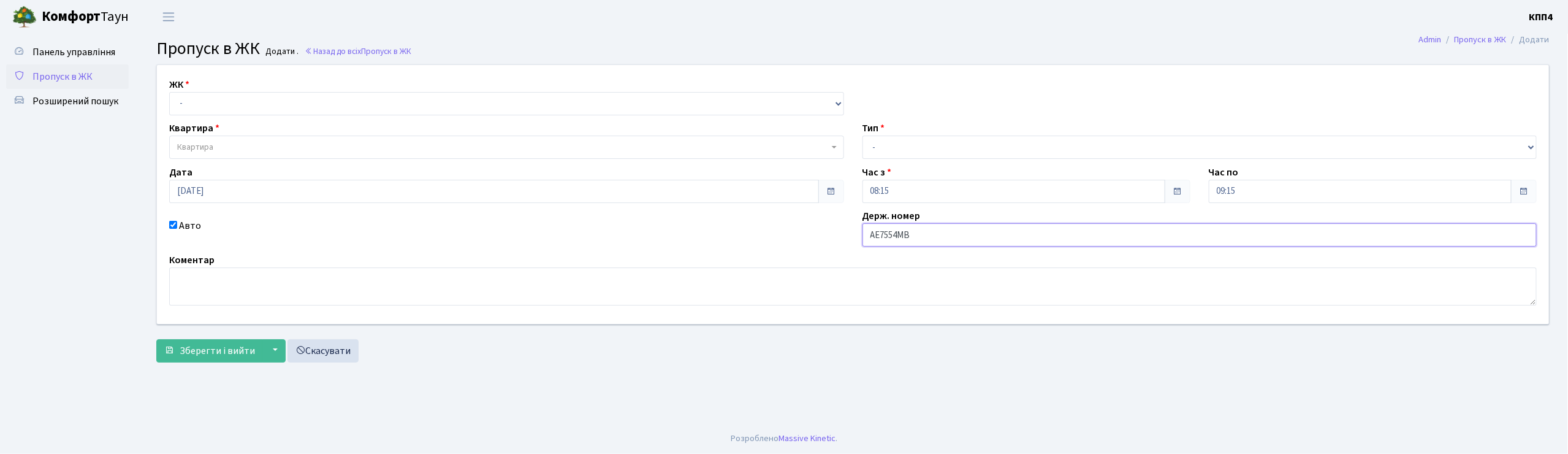
type input "АЕ7554МВ"
click at [184, 102] on select "- КТ, вул. Регенераторна, 4 КТ2, просп. [STREET_ADDRESS] [STREET_ADDRESS] [PERS…" at bounding box center [506, 103] width 675 height 23
select select "271"
click at [169, 92] on select "- КТ, вул. Регенераторна, 4 КТ2, просп. Соборності, 17 КТ3, вул. Березнева, 16 …" at bounding box center [506, 103] width 675 height 23
select select
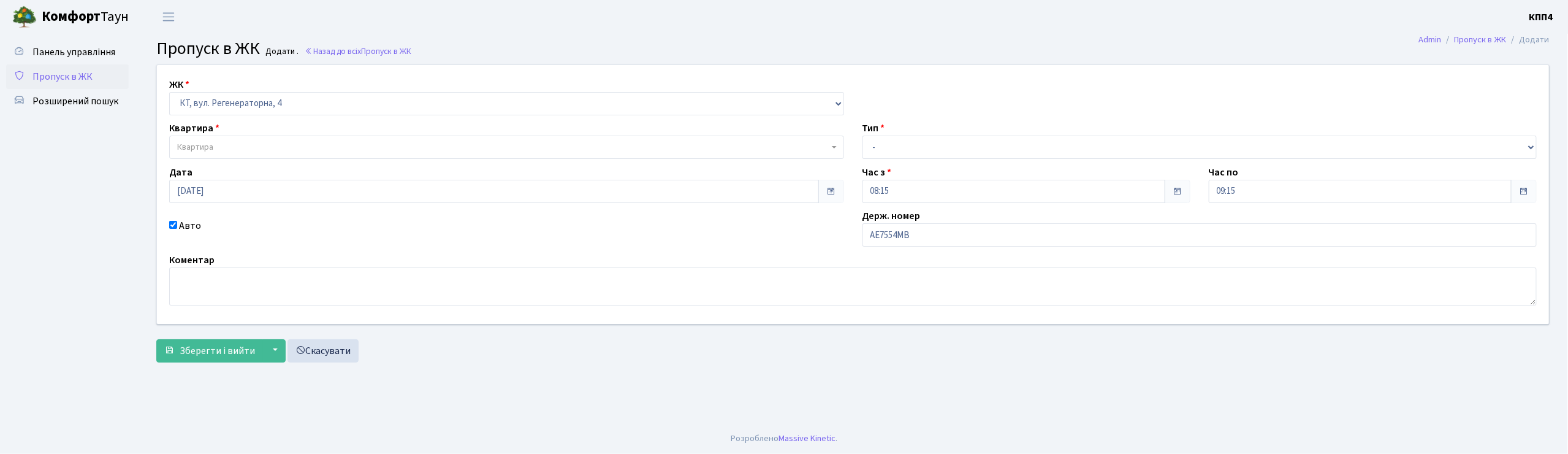
click at [196, 146] on span "Квартира" at bounding box center [195, 147] width 36 height 12
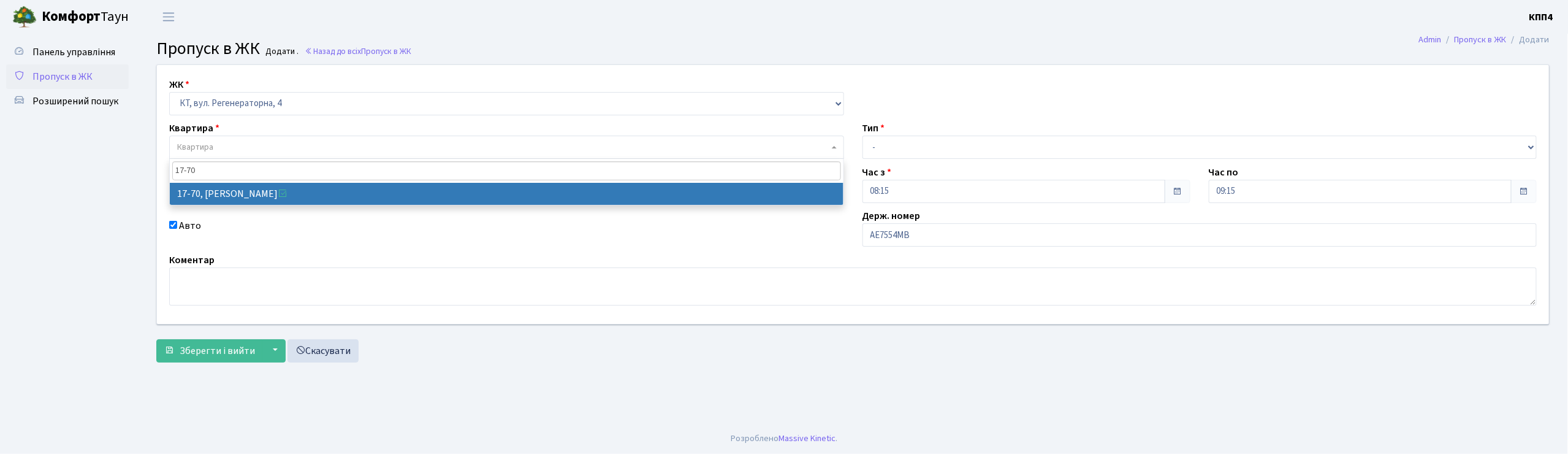
type input "17-70"
select select "9024"
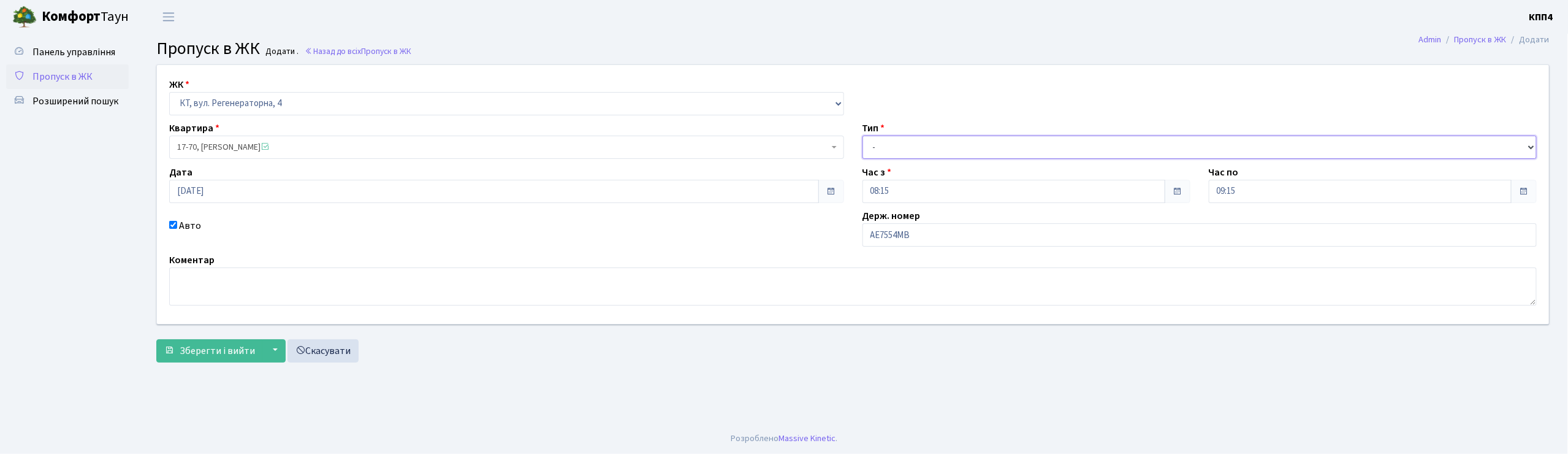
click at [893, 141] on select "- Доставка Таксі Гості Сервіс" at bounding box center [1199, 147] width 675 height 23
select select "1"
click at [862, 136] on select "- Доставка Таксі Гості Сервіс" at bounding box center [1199, 147] width 675 height 23
click at [199, 356] on span "Зберегти і вийти" at bounding box center [217, 351] width 76 height 13
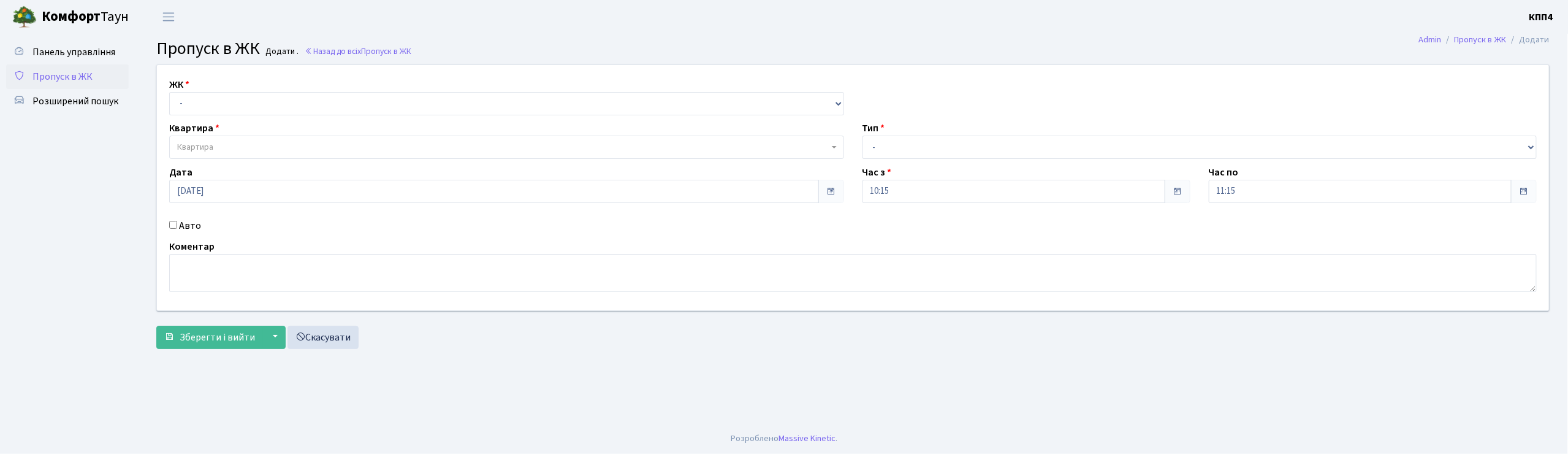
drag, startPoint x: 172, startPoint y: 223, endPoint x: 182, endPoint y: 227, distance: 10.8
click at [177, 226] on div "Авто" at bounding box center [506, 226] width 693 height 15
click at [173, 221] on input "Авто" at bounding box center [172, 224] width 8 height 8
checkbox input "true"
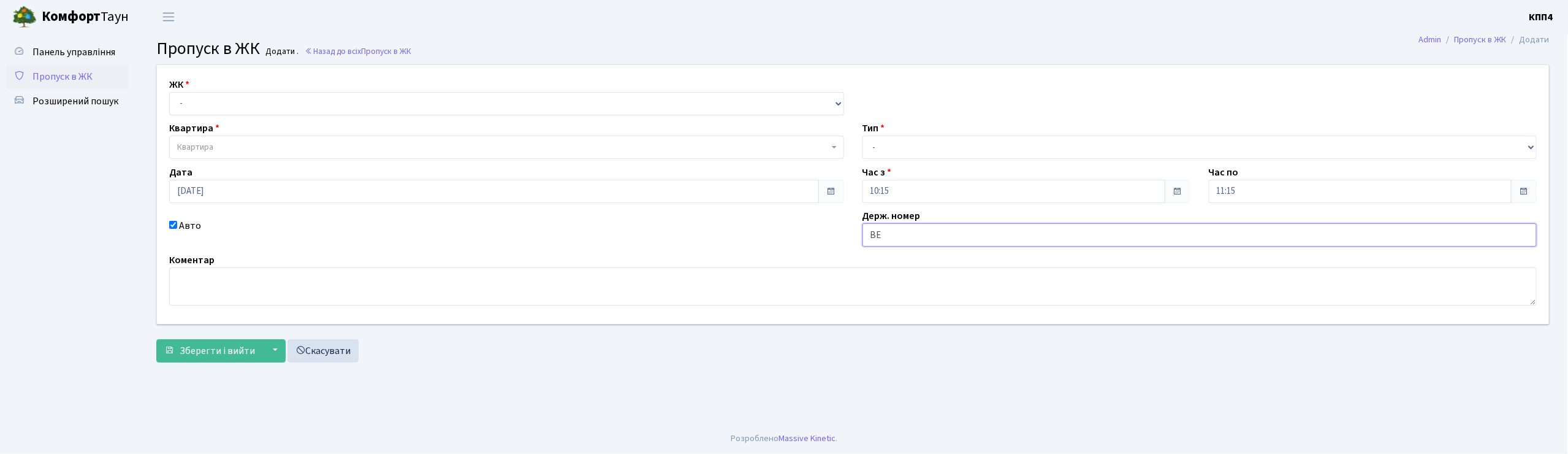
type input "ВЕ3290АО"
click at [191, 101] on select "- КТ, вул. Регенераторна, 4 КТ2, просп. Соборності, 17 КТ3, вул. Березнева, 16 …" at bounding box center [506, 103] width 675 height 23
select select "271"
click at [169, 92] on select "- КТ, вул. Регенераторна, 4 КТ2, просп. Соборності, 17 КТ3, вул. Березнева, 16 …" at bounding box center [506, 103] width 675 height 23
select select
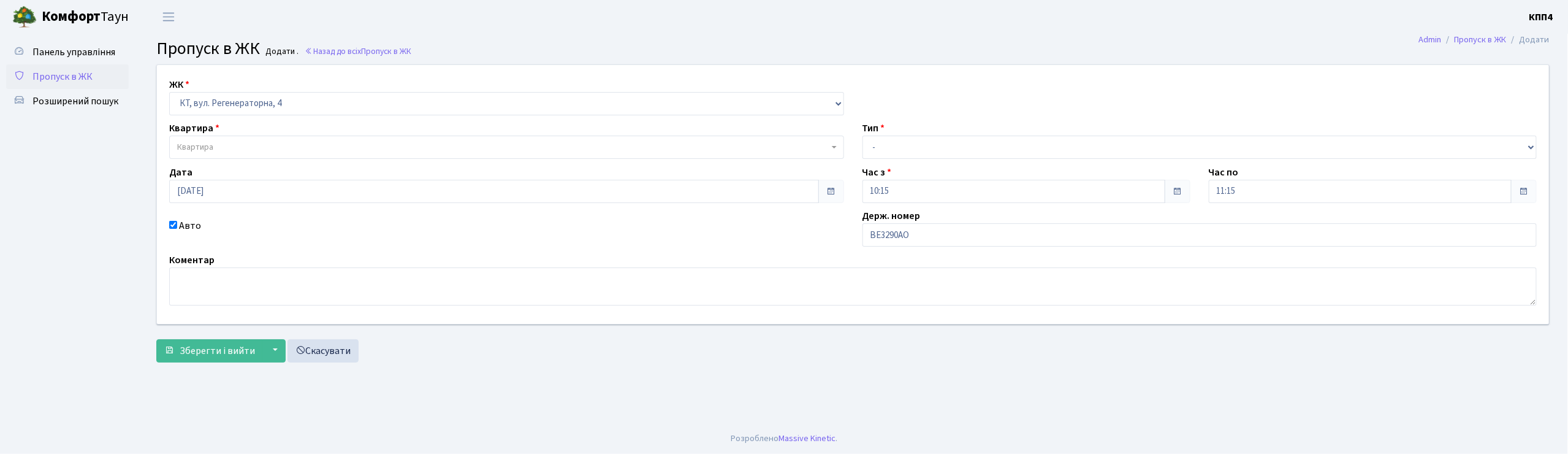
click at [201, 148] on span "Квартира" at bounding box center [195, 147] width 36 height 12
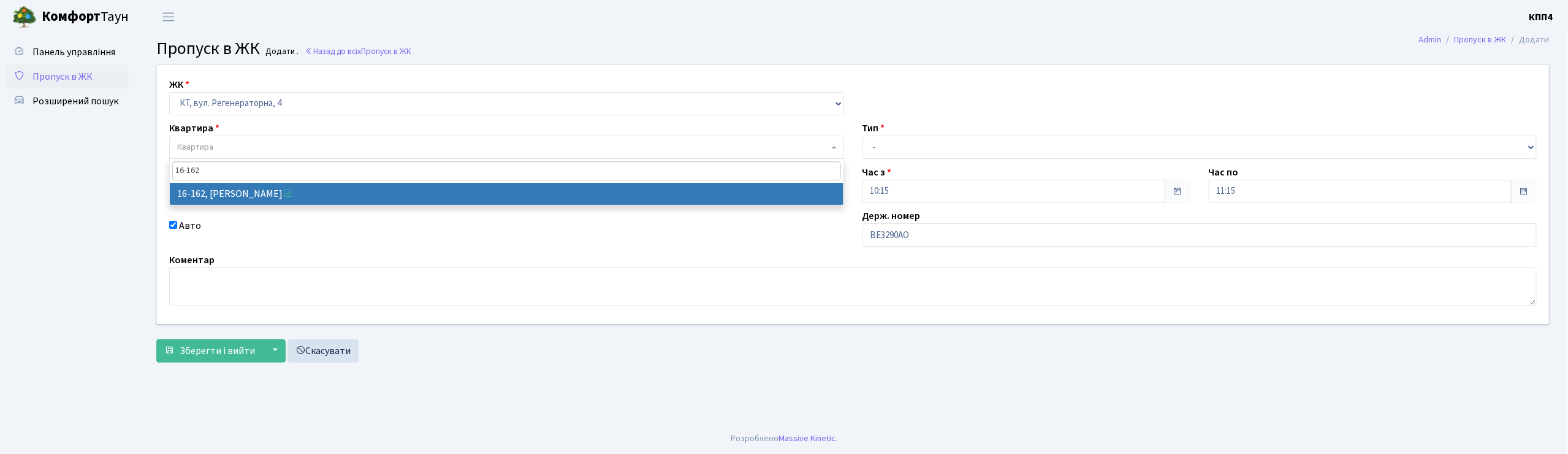
type input "16-162"
select select "8723"
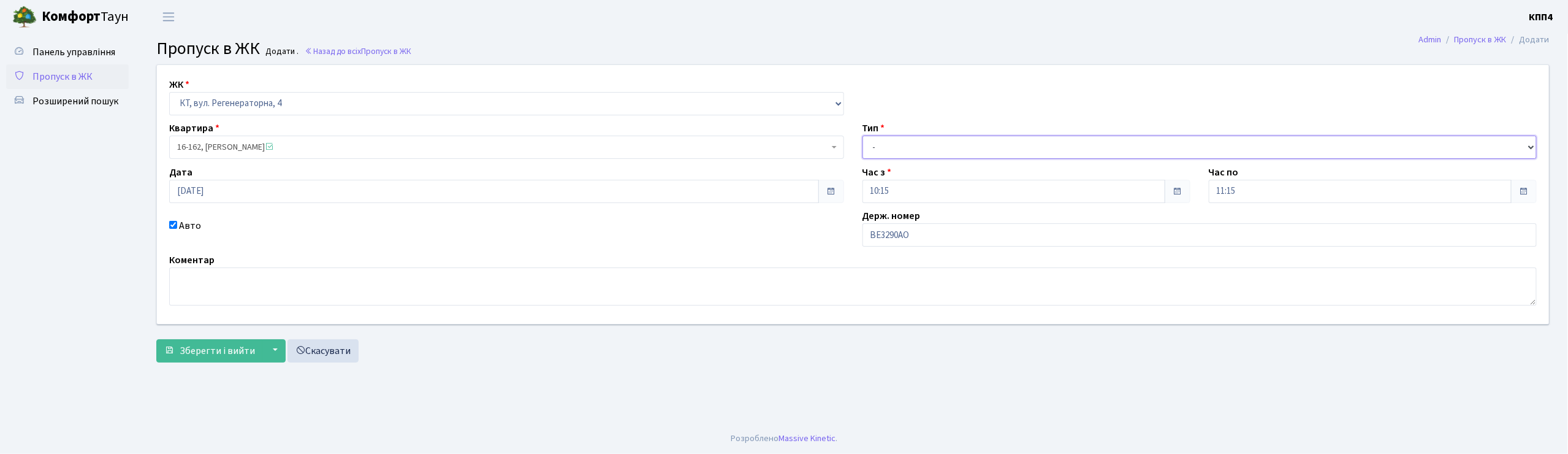
click at [895, 141] on select "- Доставка Таксі Гості Сервіс" at bounding box center [1199, 147] width 675 height 23
select select "3"
click at [862, 136] on select "- Доставка Таксі Гості Сервіс" at bounding box center [1199, 147] width 675 height 23
click at [234, 296] on textarea at bounding box center [852, 286] width 1367 height 38
type textarea "НА ЦІЛИЙ ДЕНЬ"
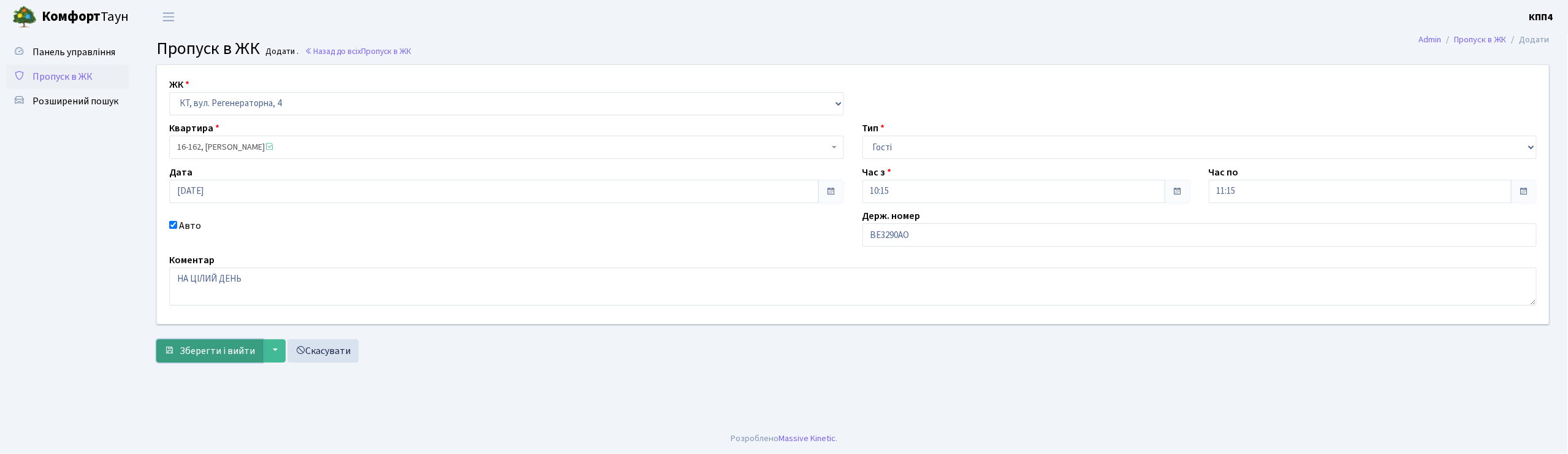
click at [224, 354] on span "Зберегти і вийти" at bounding box center [217, 351] width 76 height 13
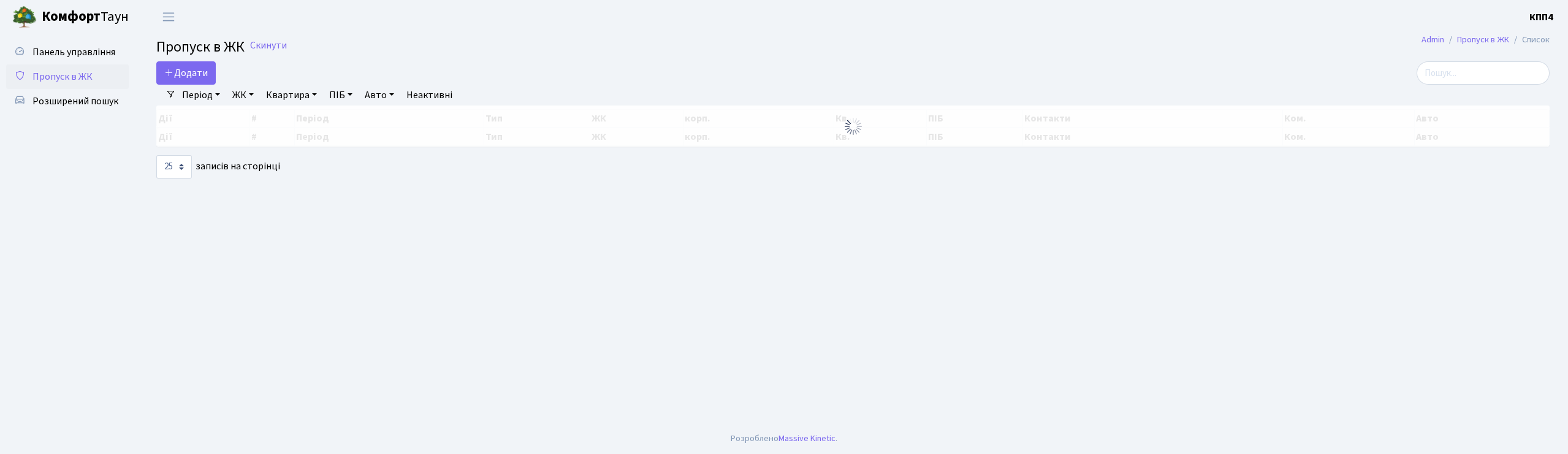
select select "25"
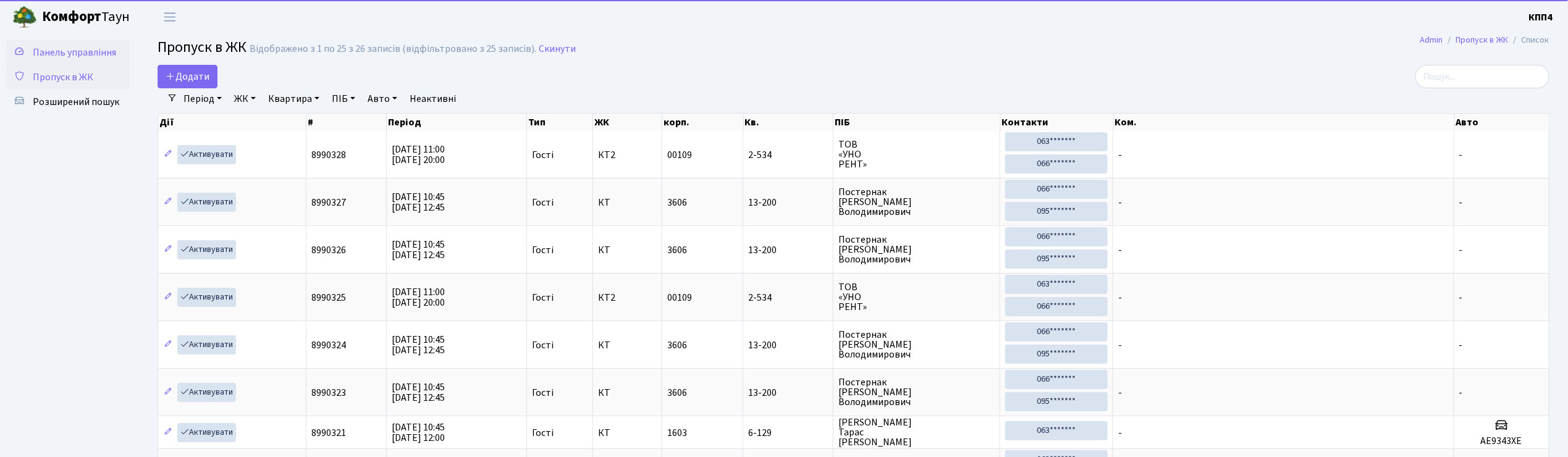
click at [77, 48] on span "Панель управління" at bounding box center [74, 52] width 83 height 14
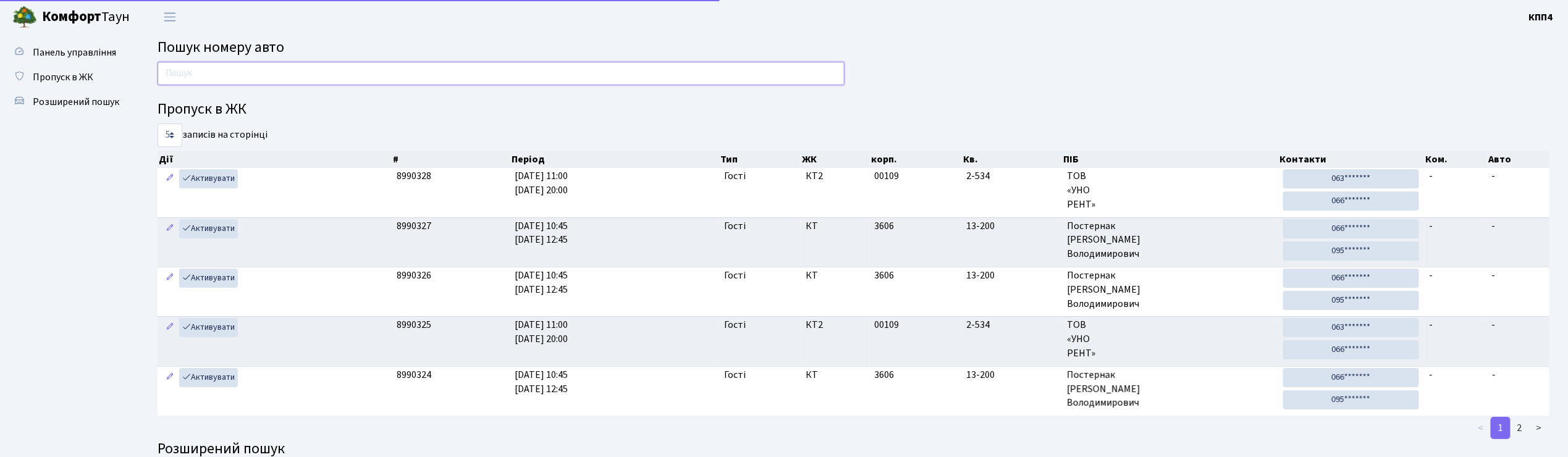
click at [190, 80] on input "text" at bounding box center [501, 73] width 687 height 23
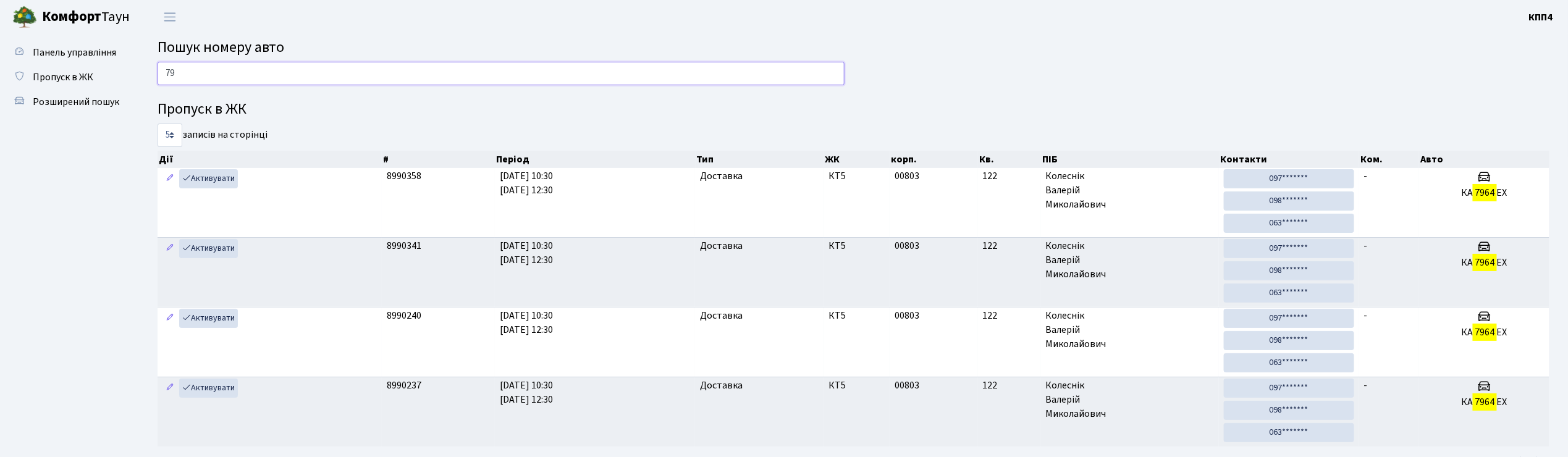
type input "7"
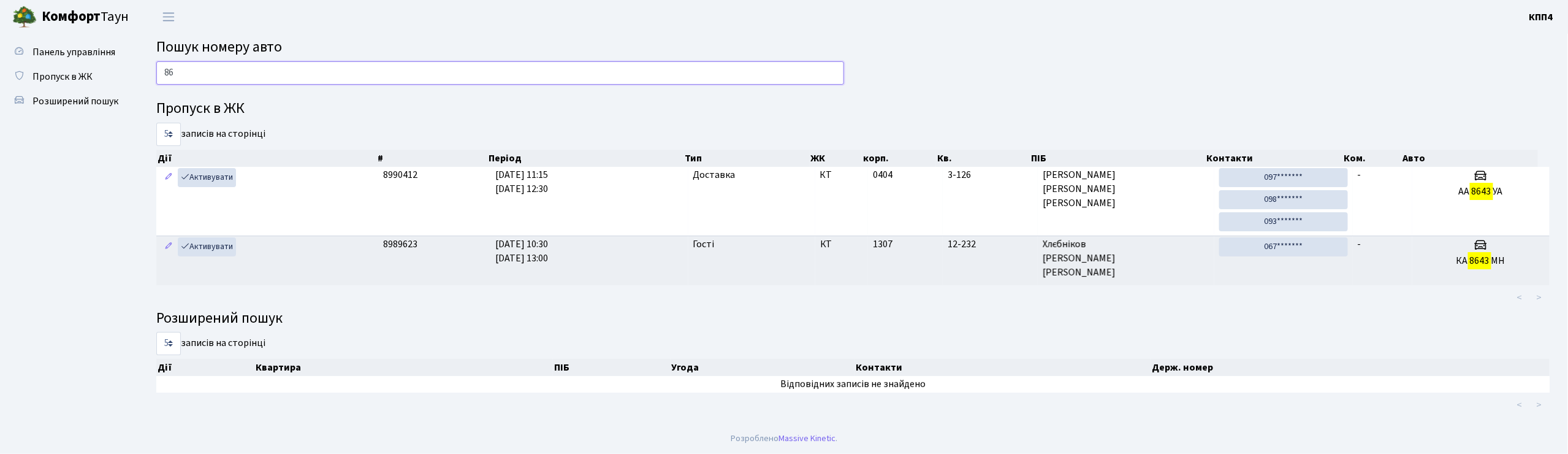
type input "8"
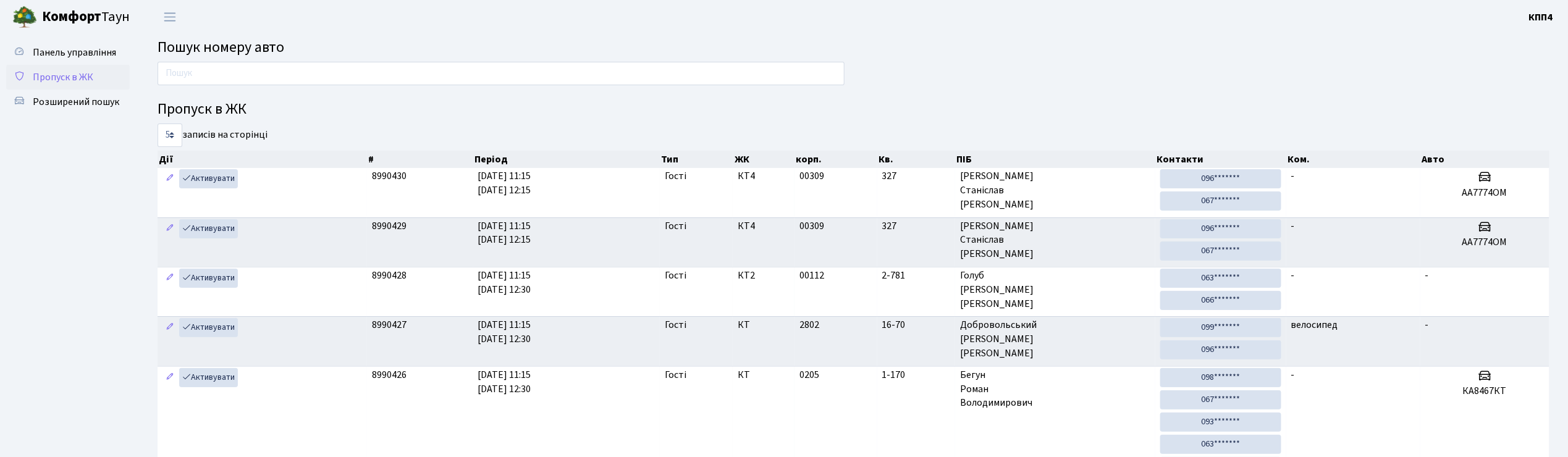
click at [72, 72] on span "Пропуск в ЖК" at bounding box center [63, 77] width 61 height 14
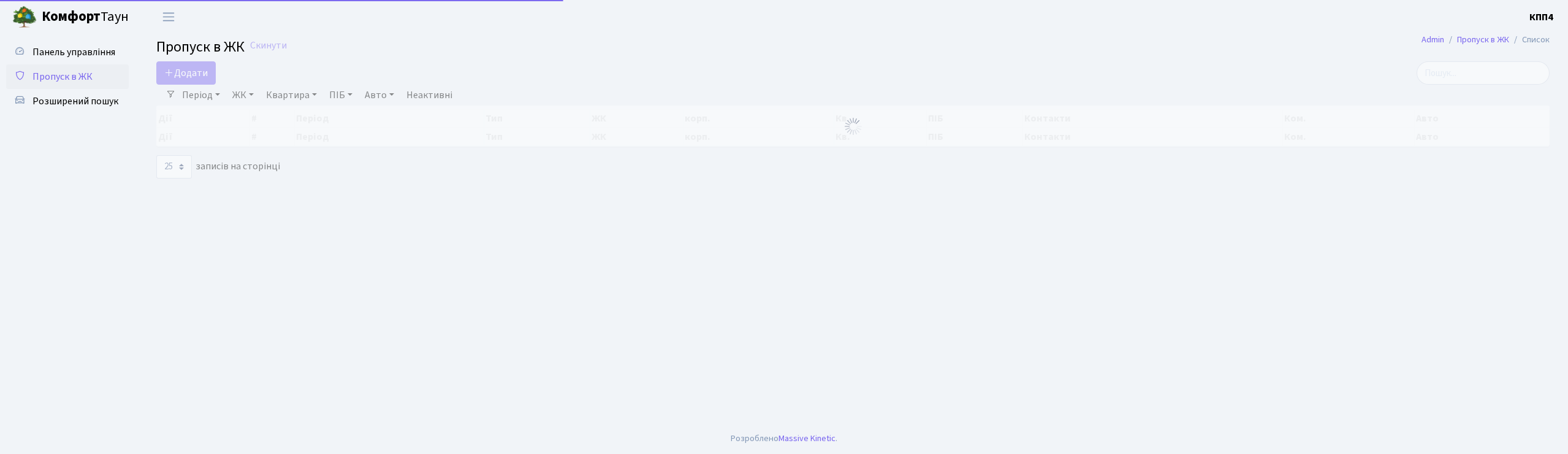
select select "25"
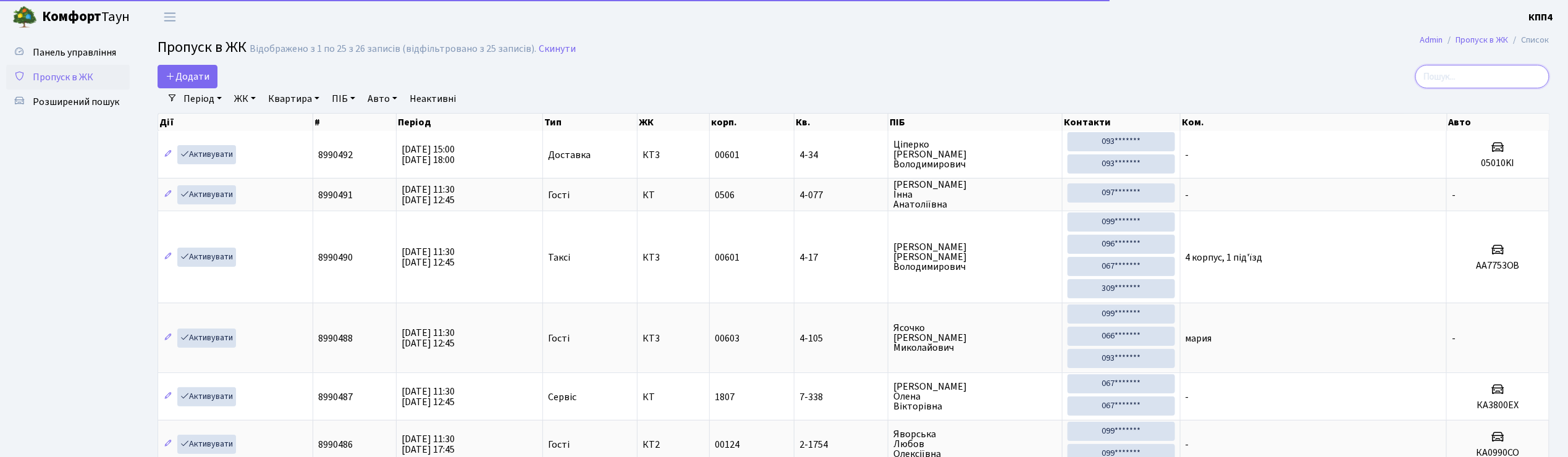
click at [1470, 70] on input "search" at bounding box center [1482, 76] width 134 height 23
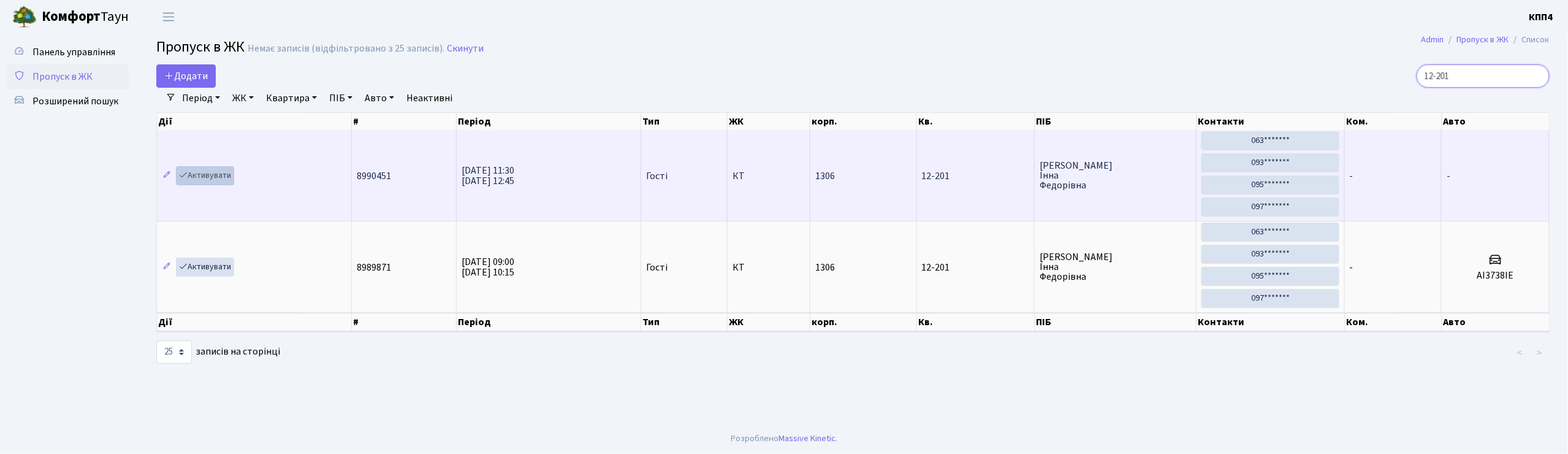
type input "12-201"
click at [206, 173] on link "Активувати" at bounding box center [205, 175] width 58 height 19
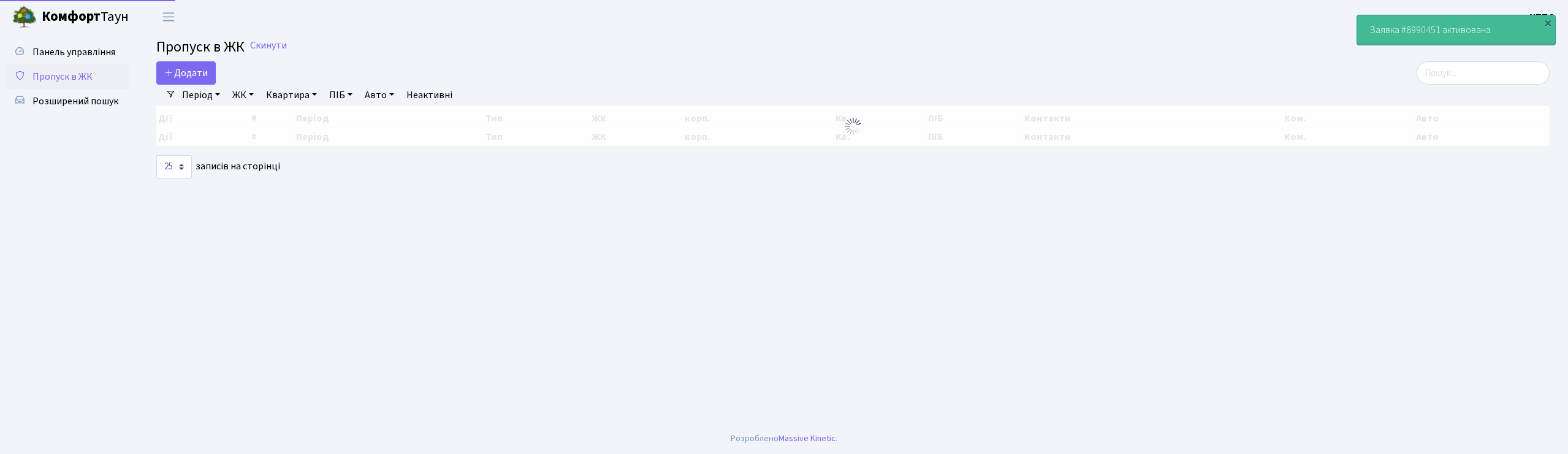
select select "25"
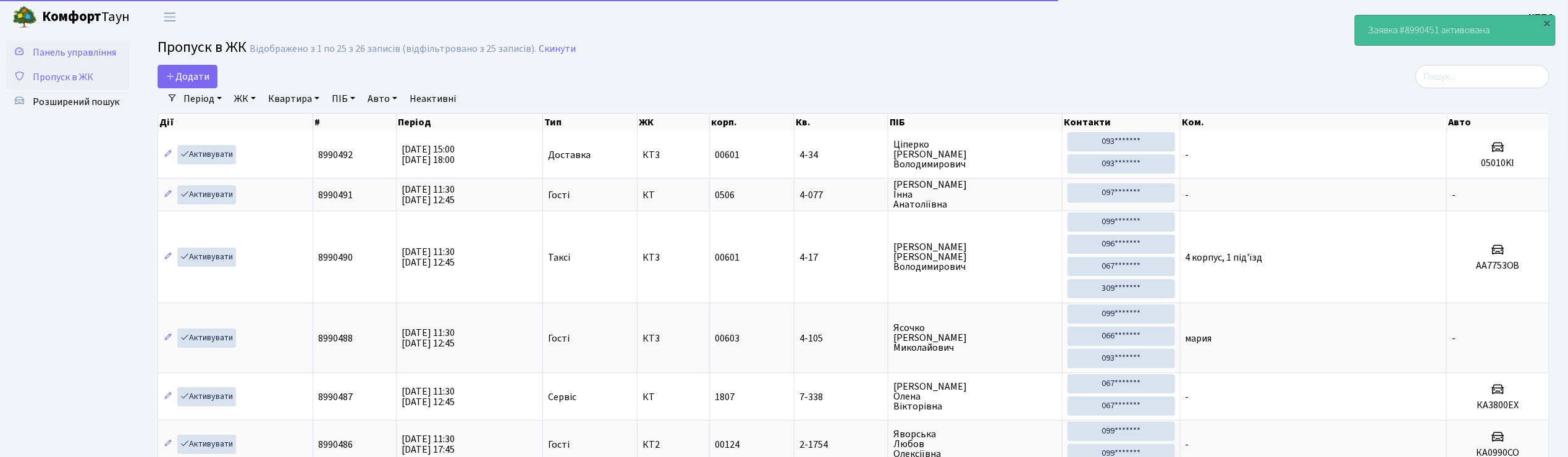
click at [97, 53] on span "Панель управління" at bounding box center [74, 52] width 83 height 14
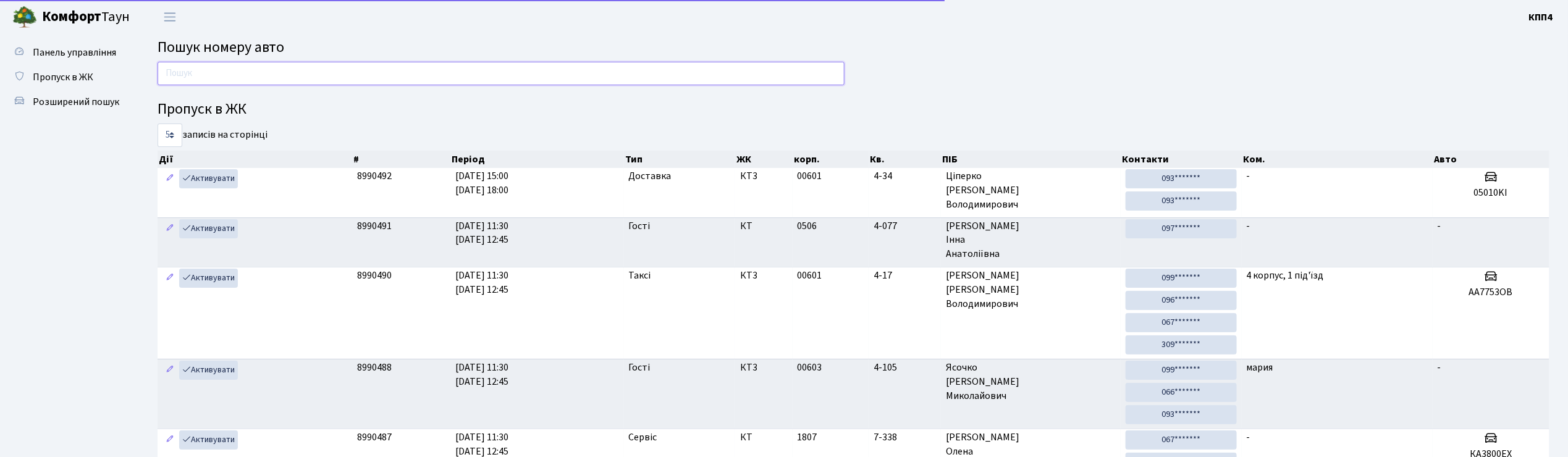
click at [219, 75] on input "text" at bounding box center [501, 73] width 687 height 23
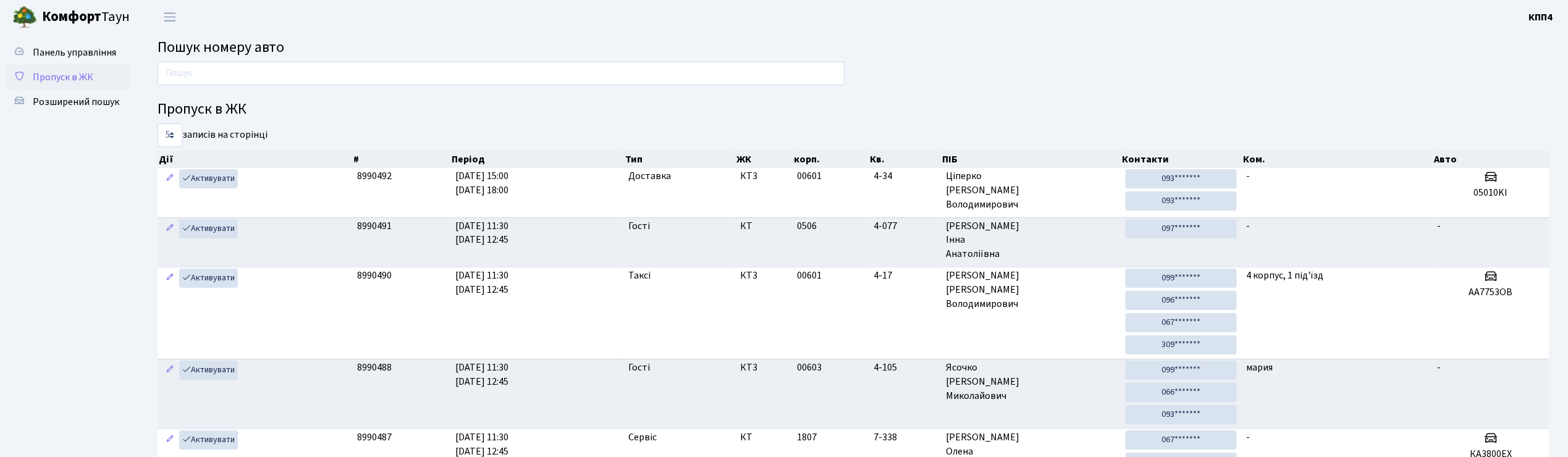
click at [57, 77] on span "Пропуск в ЖК" at bounding box center [63, 77] width 61 height 14
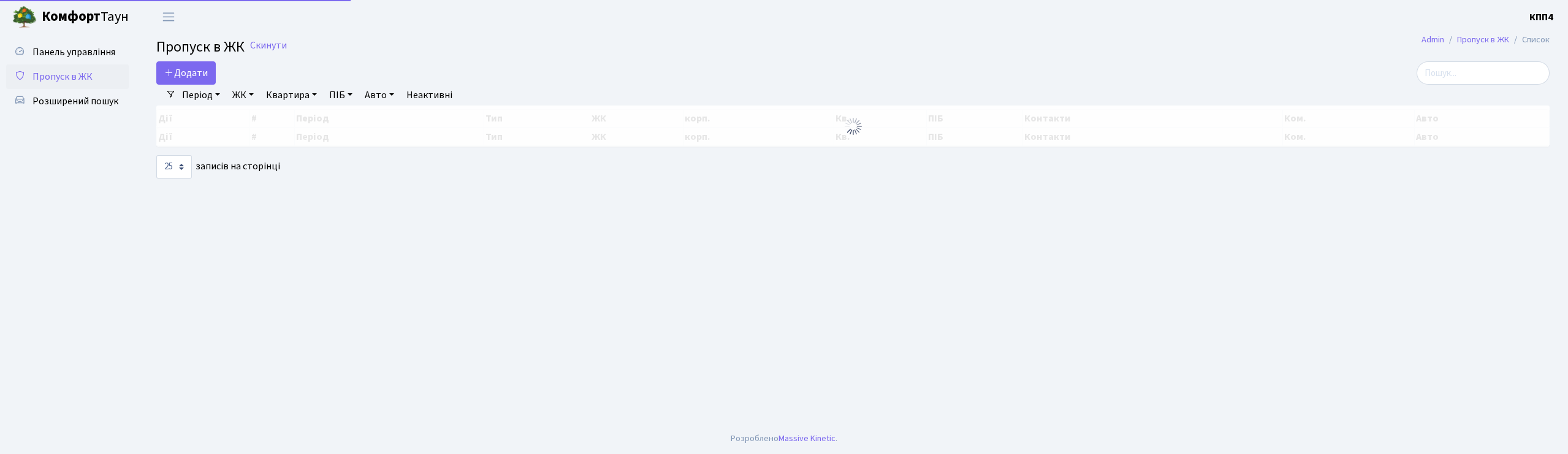
select select "25"
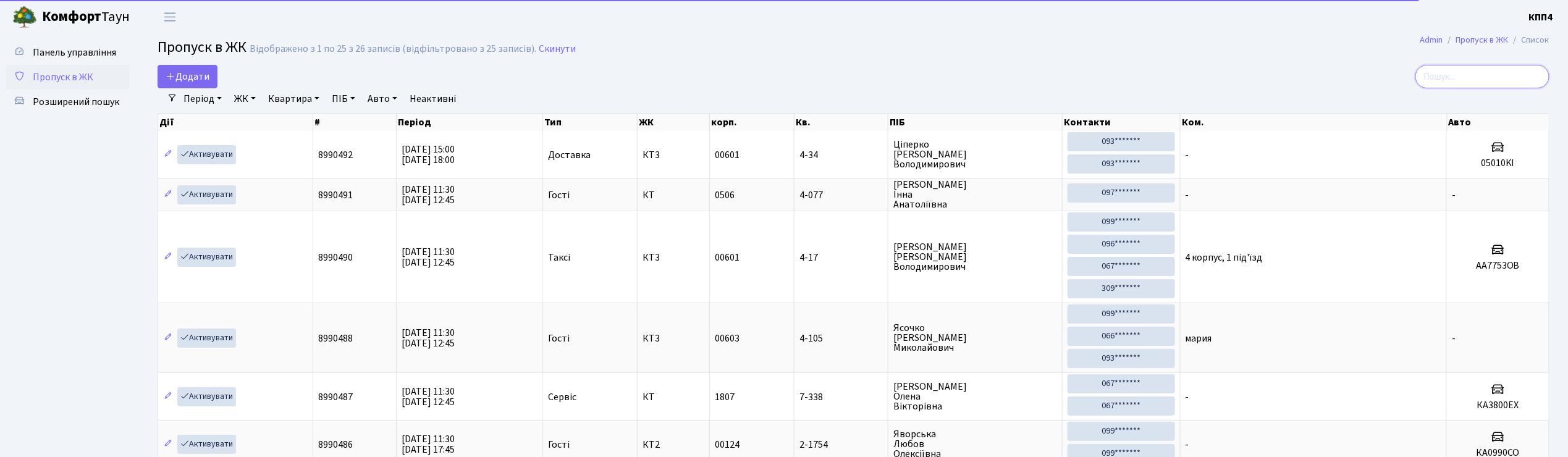
click at [1498, 78] on input "search" at bounding box center [1482, 76] width 134 height 23
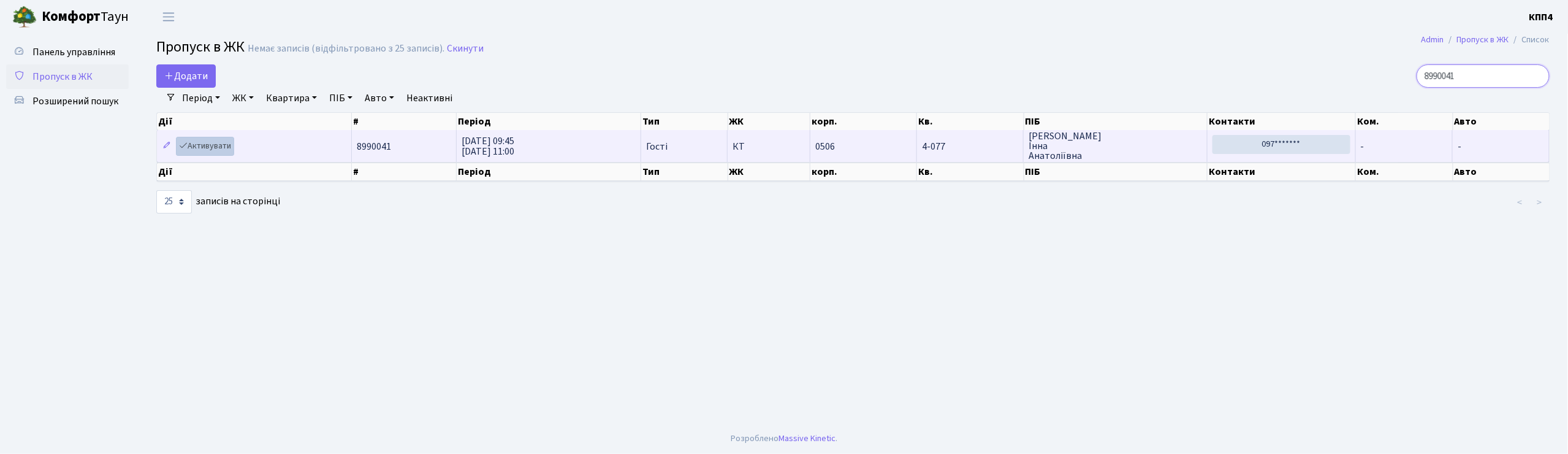
type input "8990041"
click at [206, 153] on link "Активувати" at bounding box center [205, 146] width 58 height 19
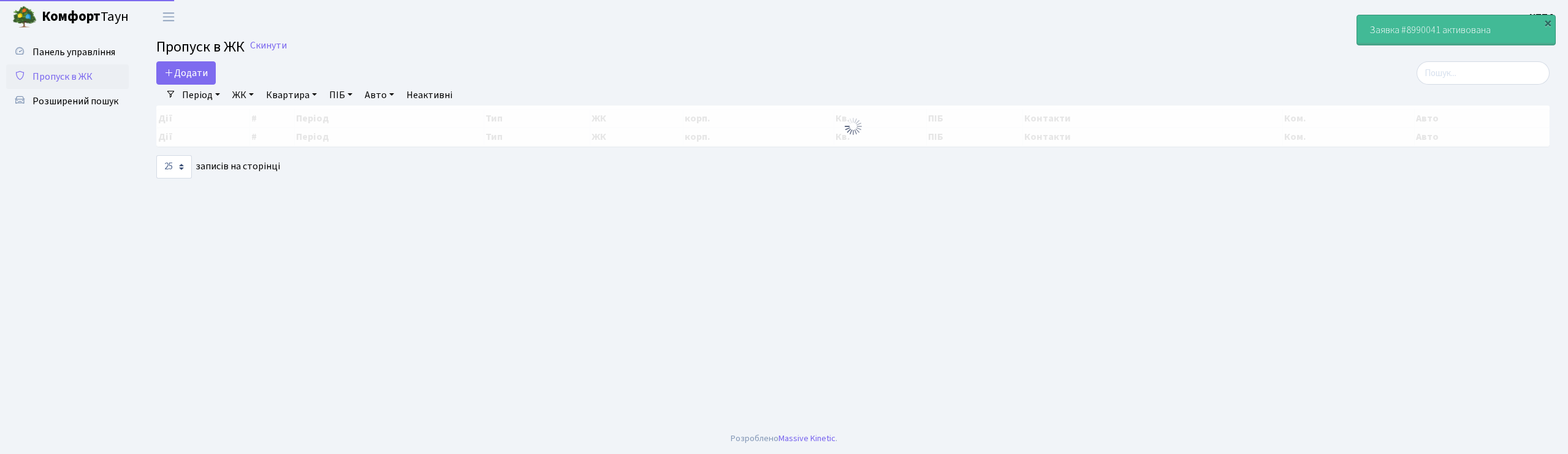
select select "25"
click at [104, 52] on span "Панель управління" at bounding box center [73, 52] width 83 height 13
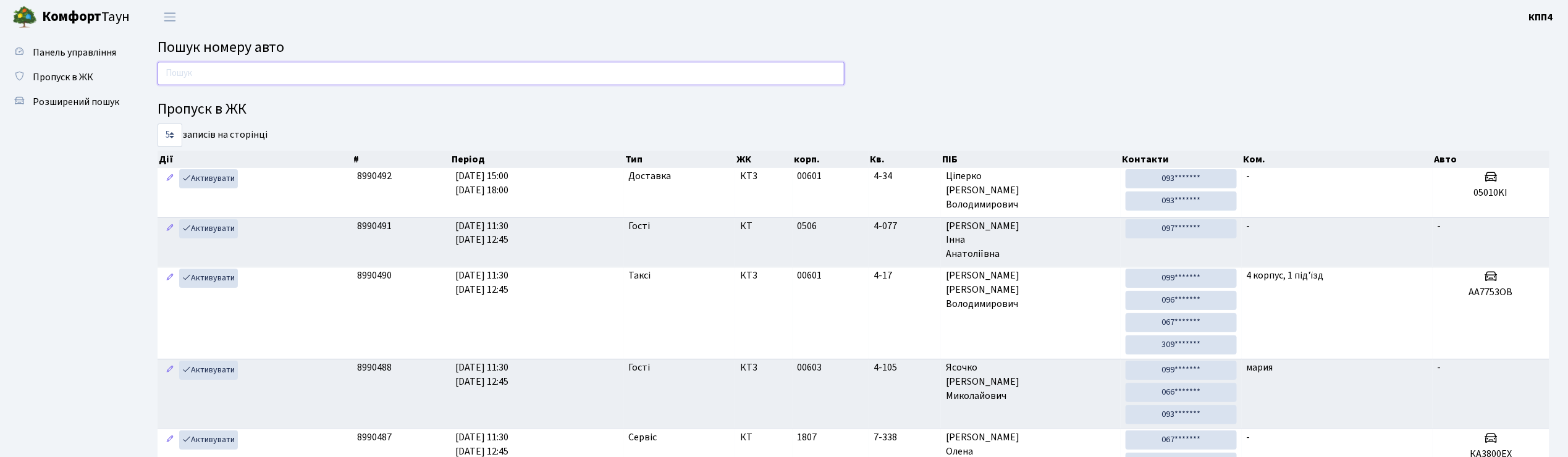
click at [211, 77] on input "text" at bounding box center [501, 73] width 687 height 23
